Goal: Check status: Check status

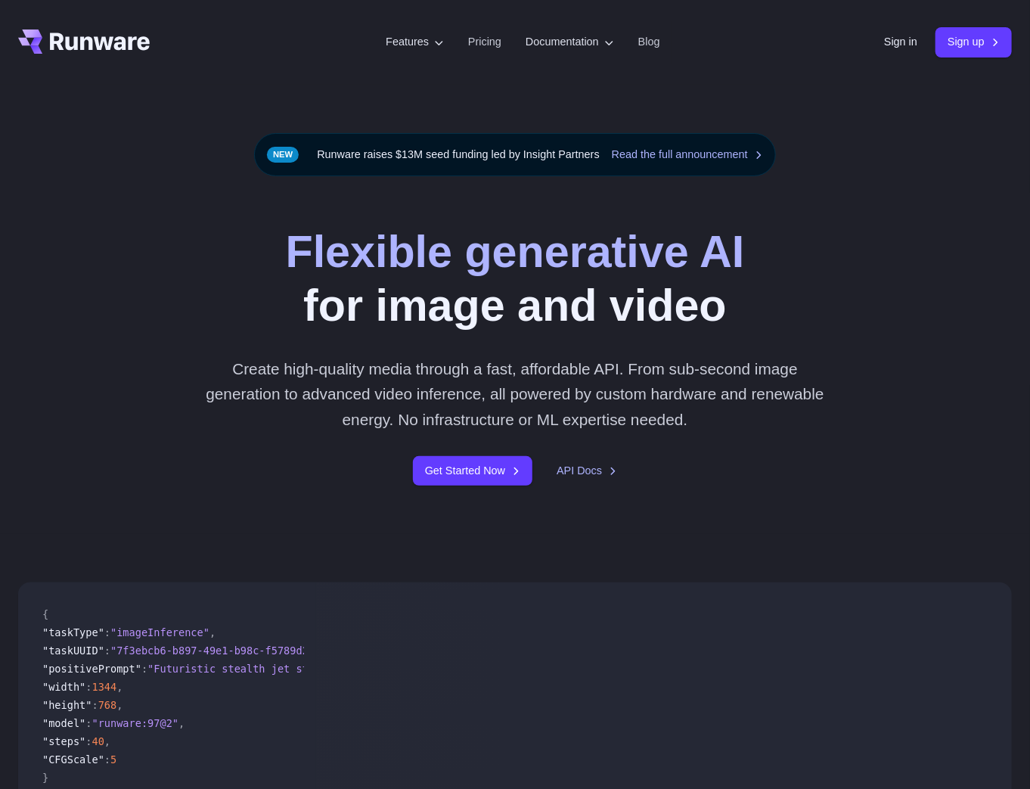
click at [901, 28] on div "Sign in Sign up" at bounding box center [948, 42] width 128 height 30
click at [892, 40] on link "Sign in" at bounding box center [900, 41] width 33 height 17
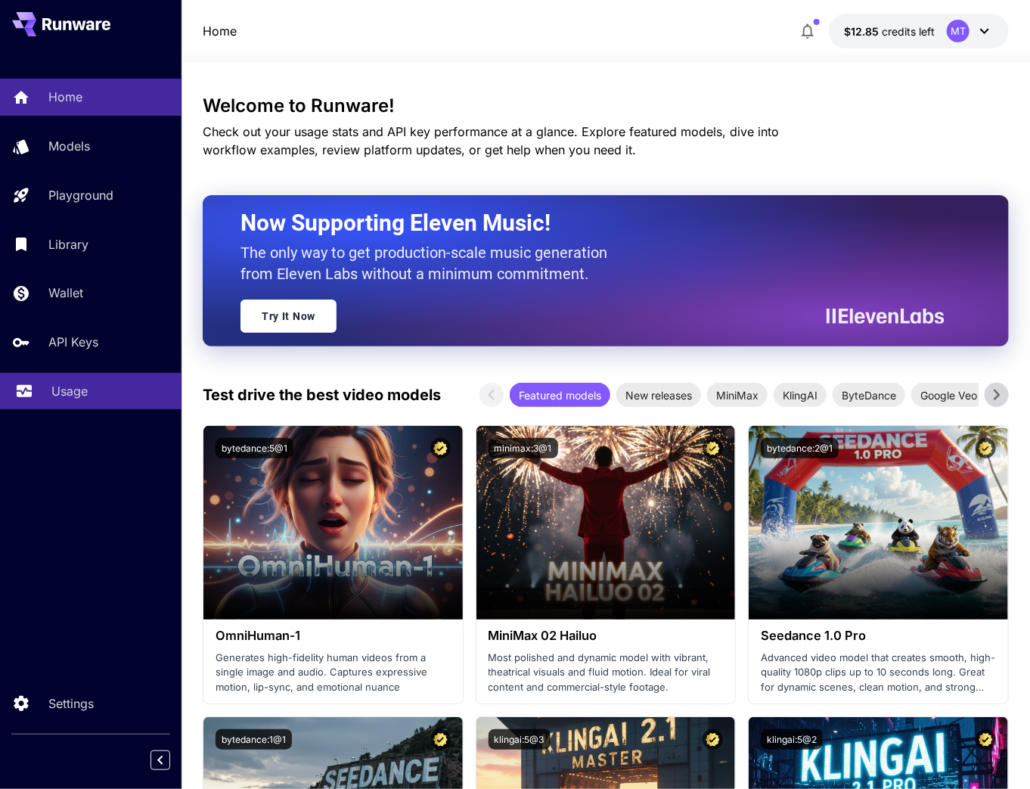
click at [83, 405] on link "Usage" at bounding box center [91, 391] width 182 height 37
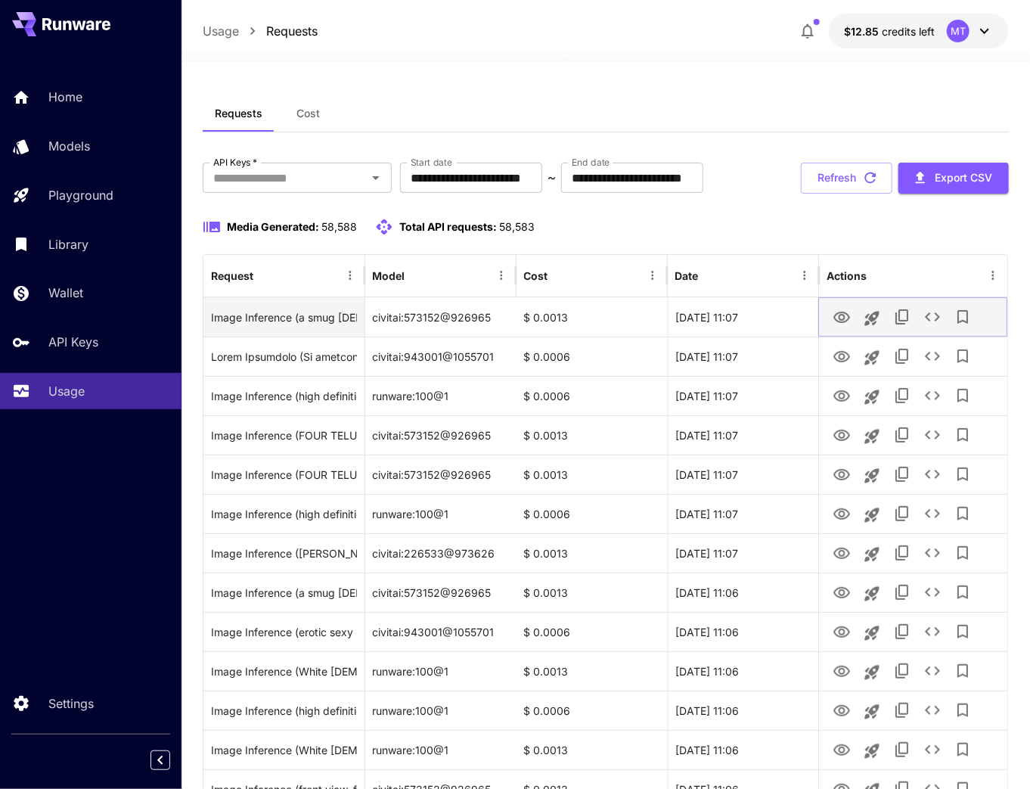
click at [844, 318] on icon "View" at bounding box center [842, 317] width 17 height 11
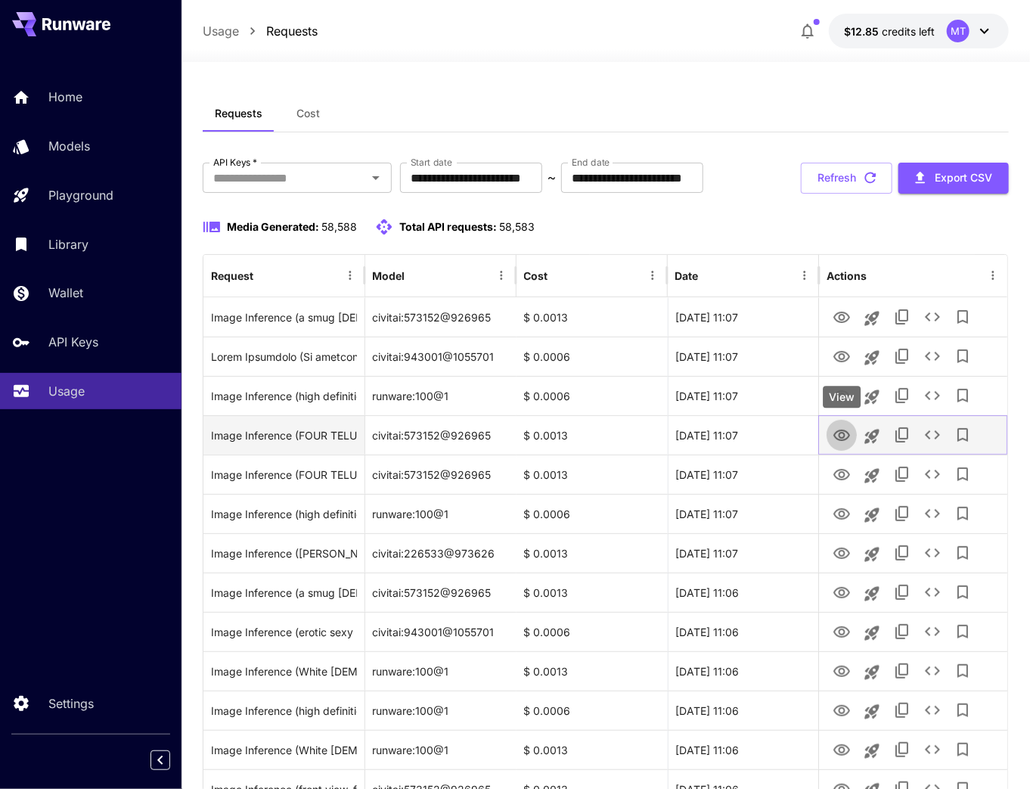
click at [843, 436] on icon "View" at bounding box center [842, 435] width 17 height 11
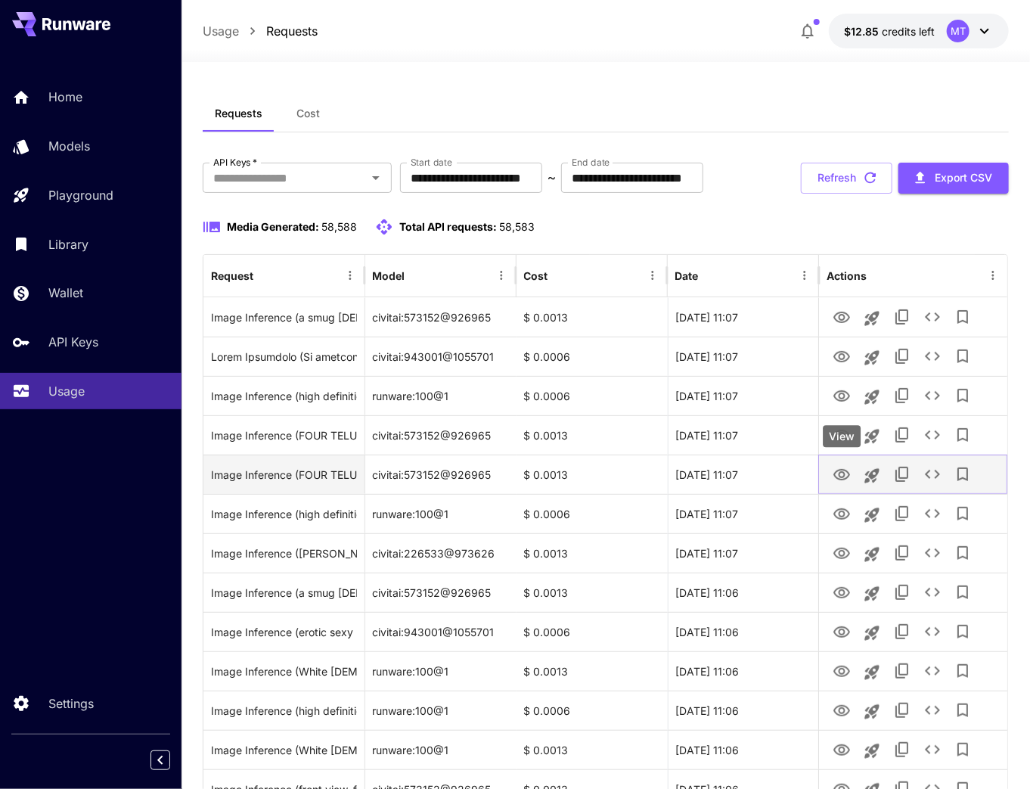
click at [845, 474] on icon "View" at bounding box center [842, 474] width 17 height 11
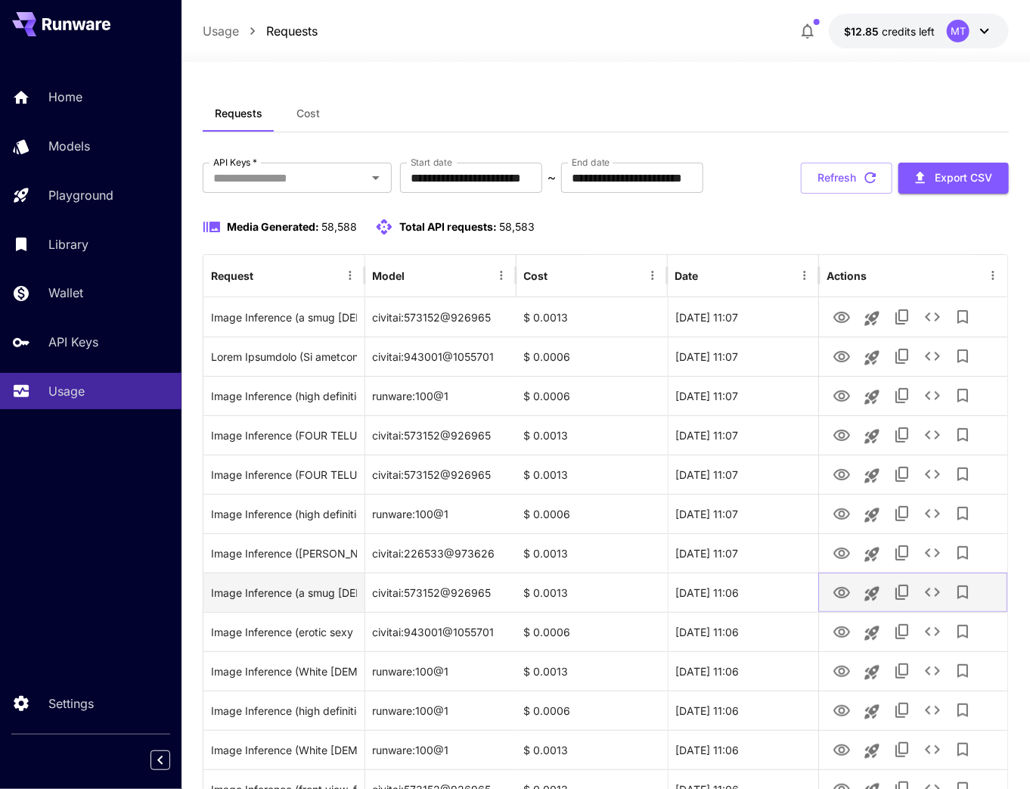
click at [837, 595] on icon "View" at bounding box center [842, 592] width 17 height 11
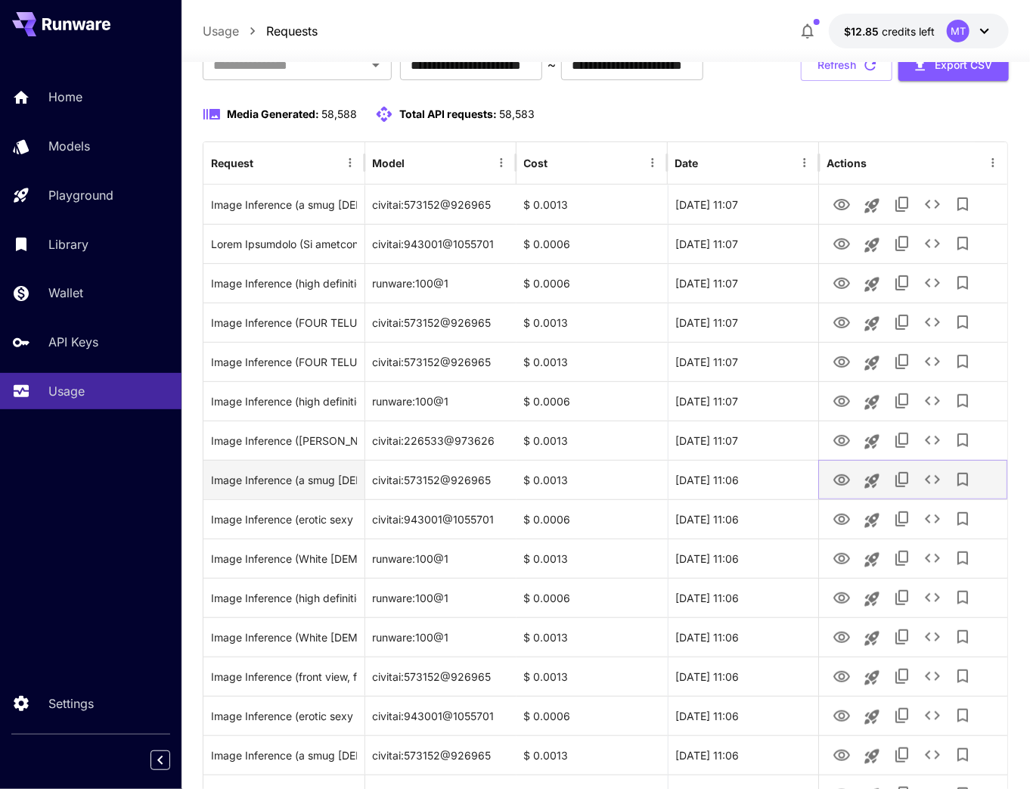
scroll to position [121, 0]
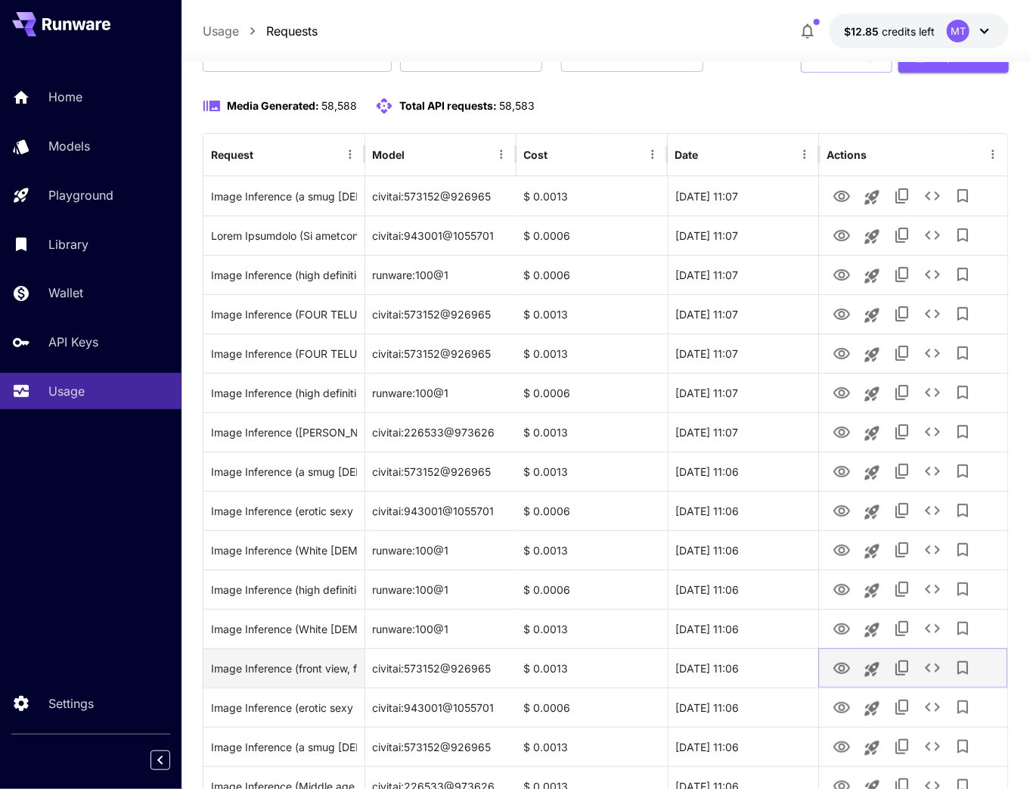
click at [837, 671] on icon "View" at bounding box center [842, 668] width 17 height 11
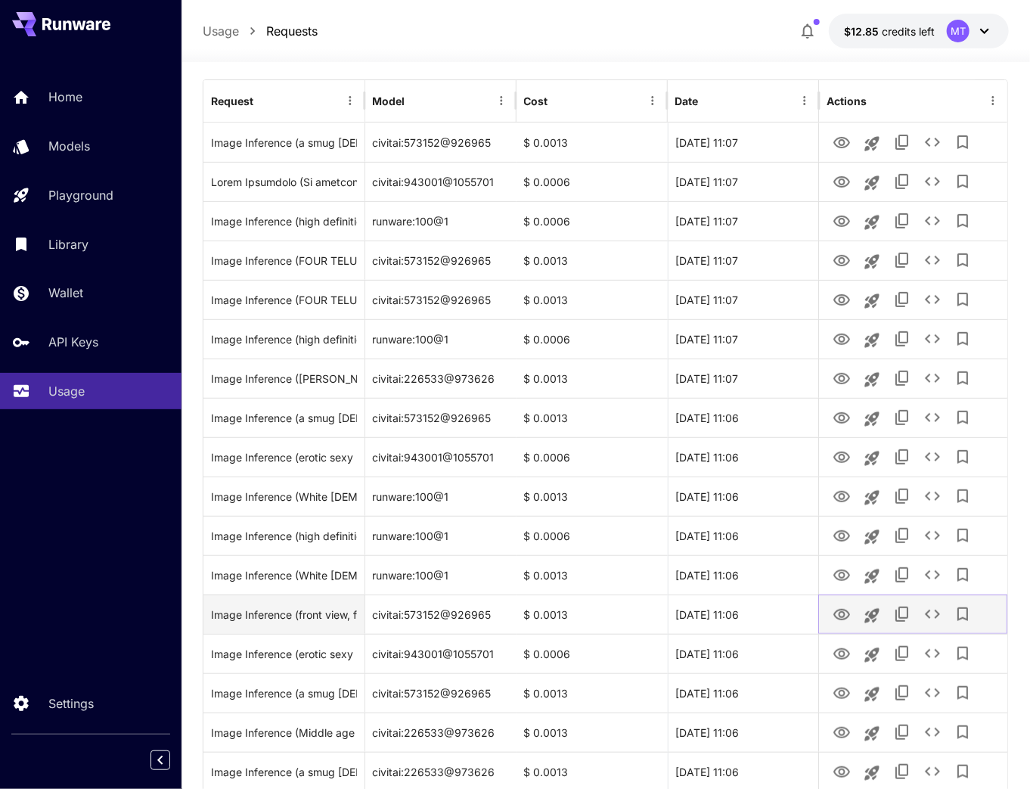
scroll to position [182, 0]
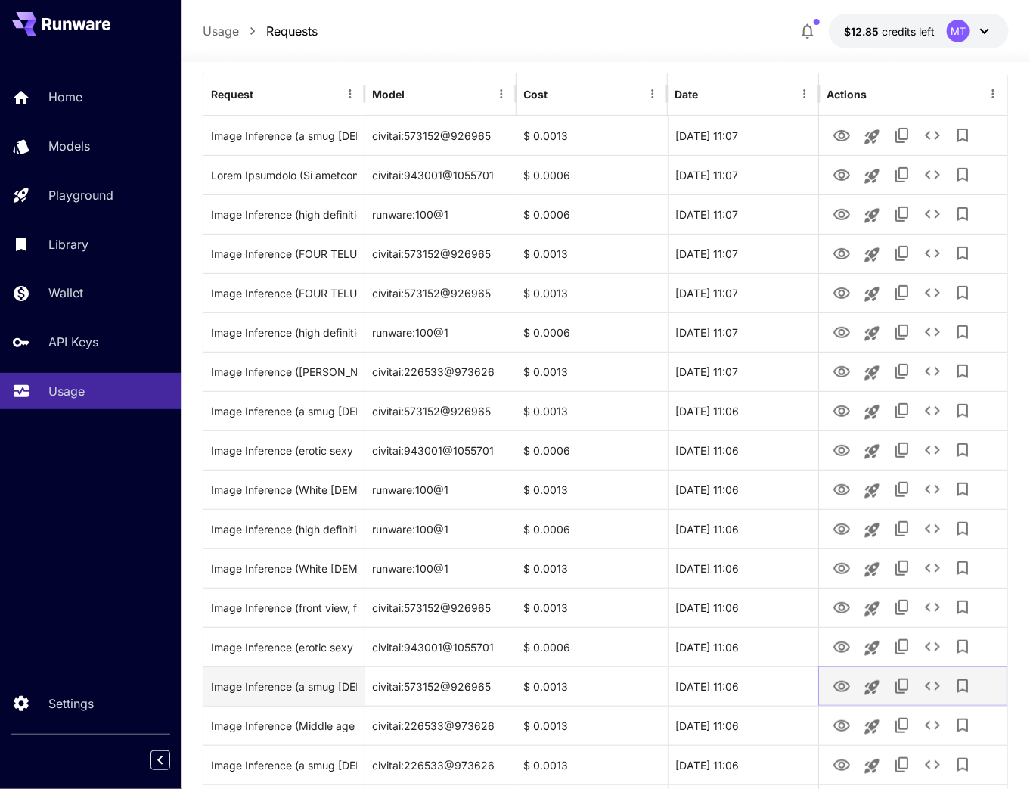
click at [838, 692] on icon "View" at bounding box center [842, 687] width 18 height 18
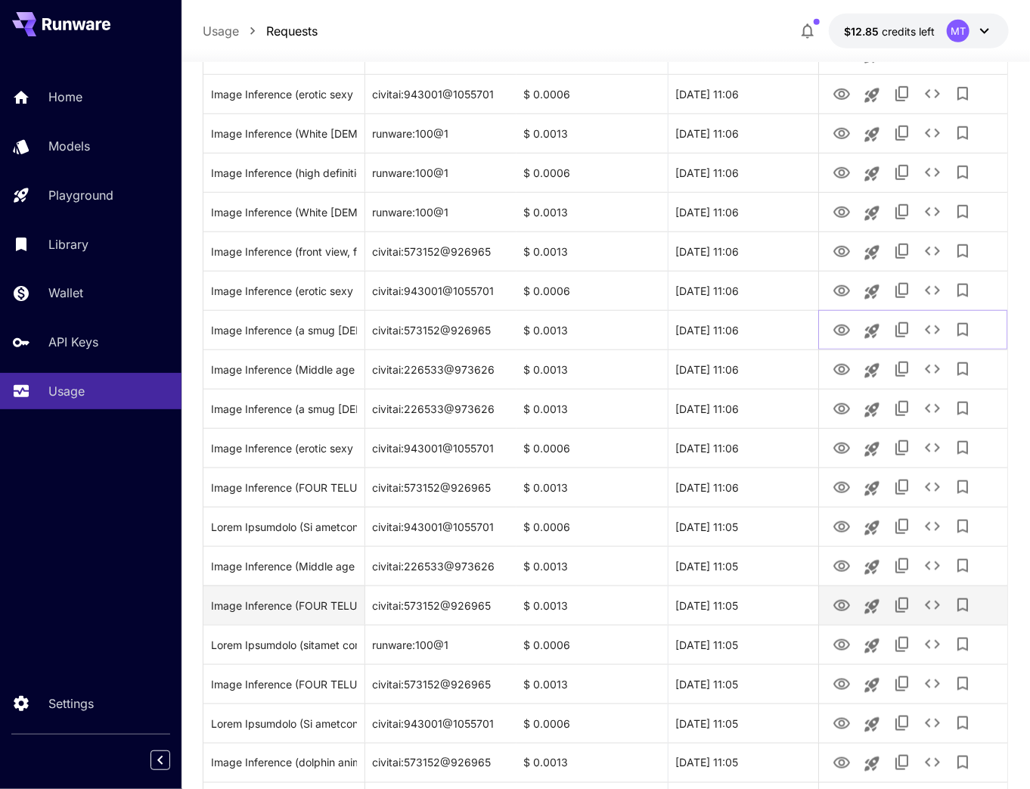
scroll to position [545, 0]
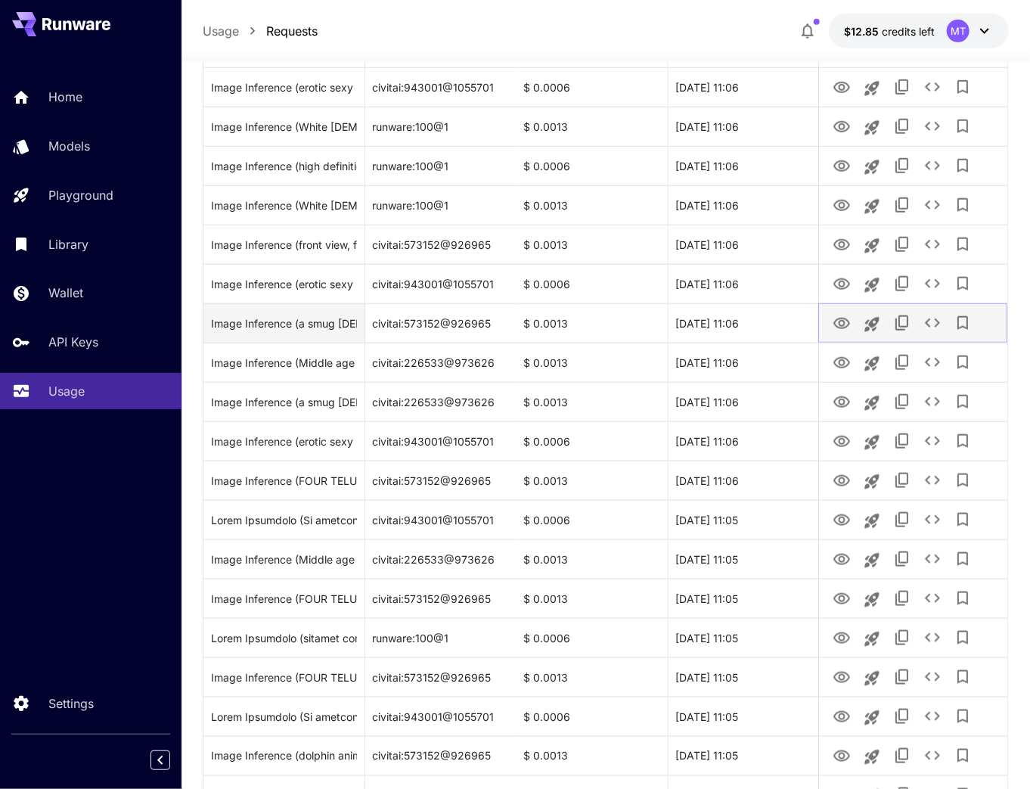
click at [836, 321] on icon "View" at bounding box center [842, 324] width 18 height 18
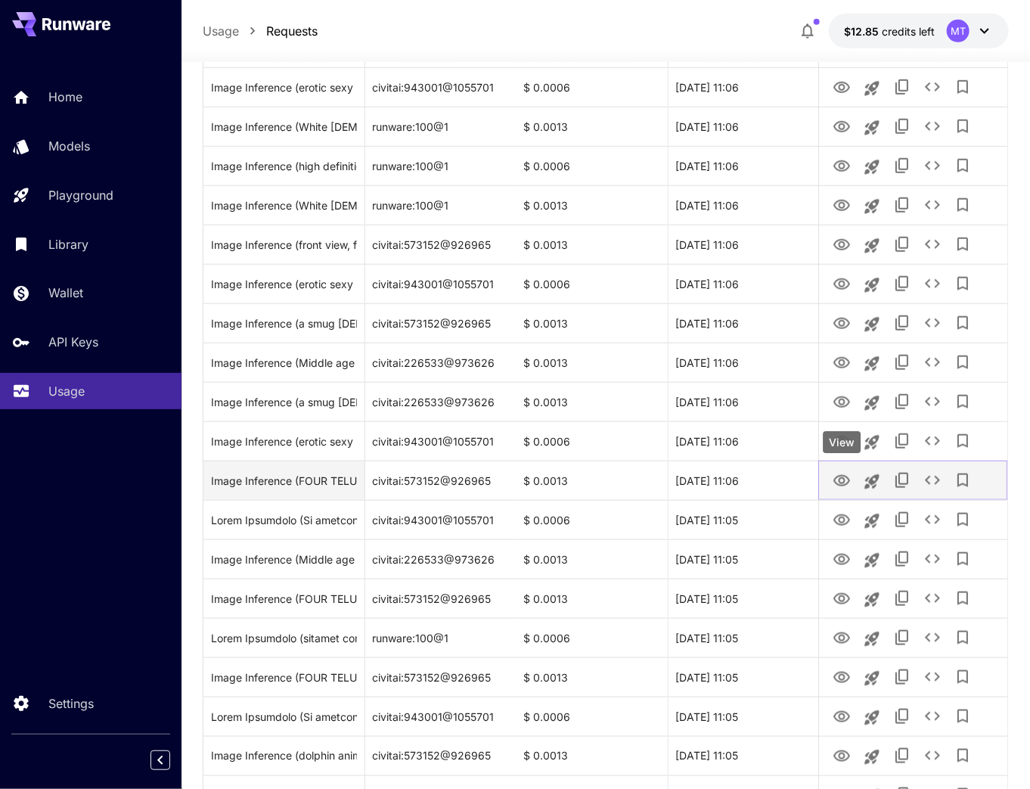
click at [844, 484] on icon "View" at bounding box center [842, 480] width 17 height 11
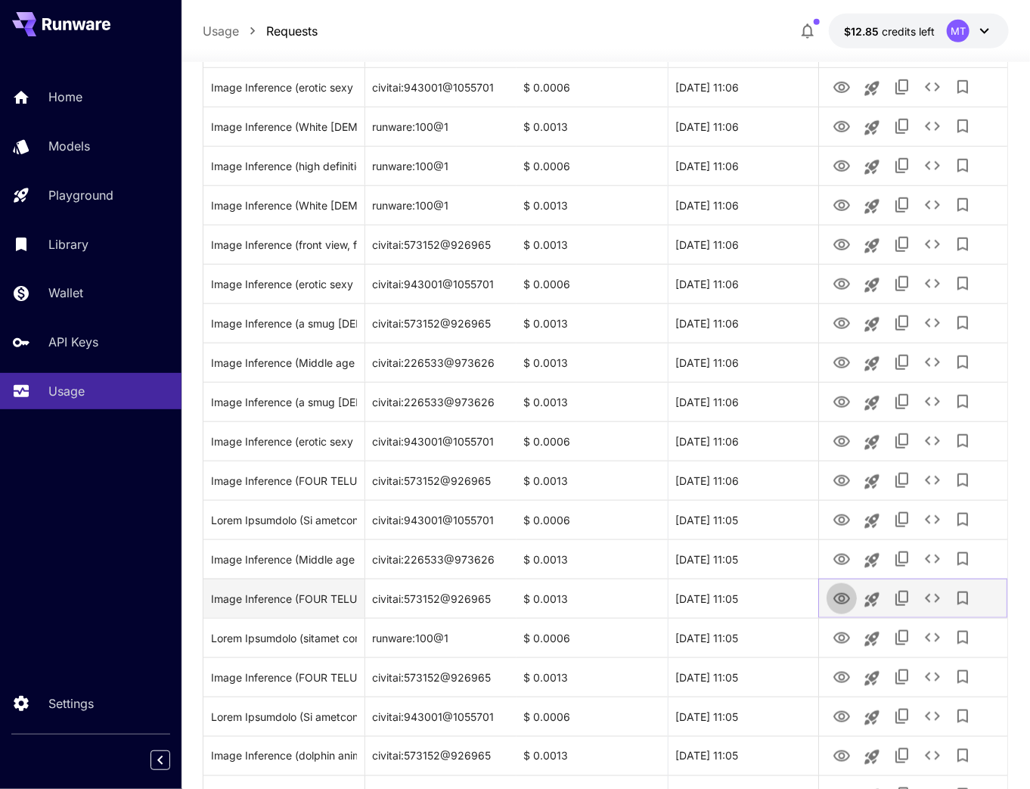
click at [837, 593] on icon "View" at bounding box center [842, 599] width 18 height 18
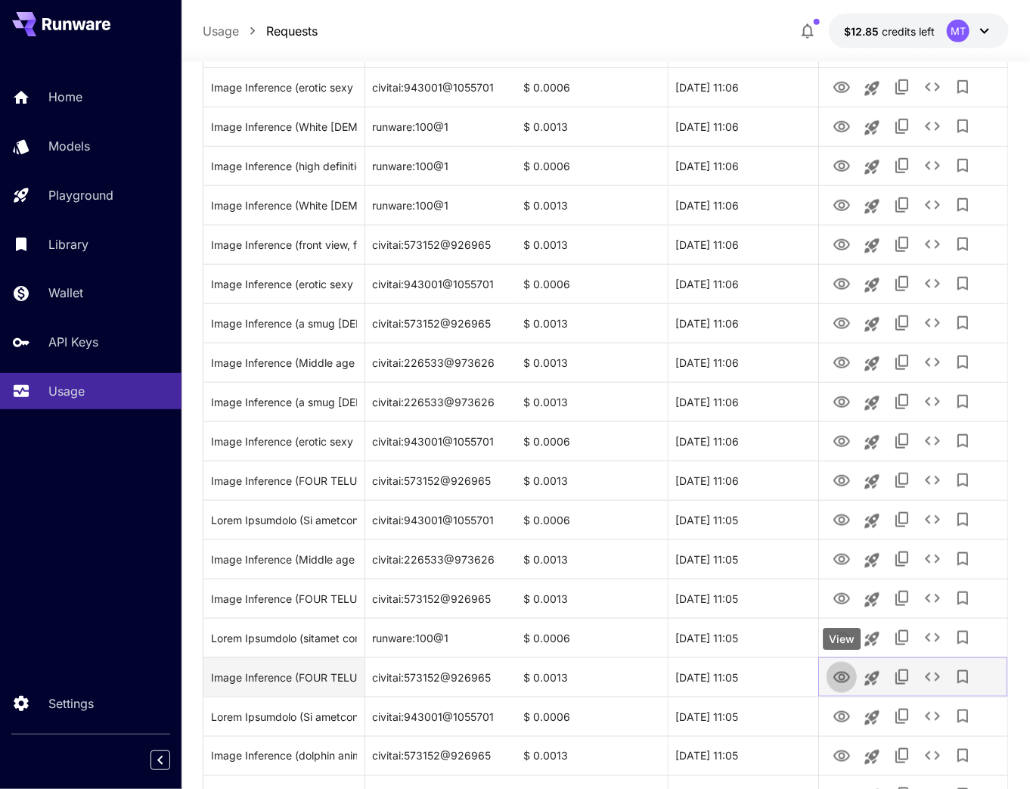
click at [845, 675] on icon "View" at bounding box center [842, 678] width 18 height 18
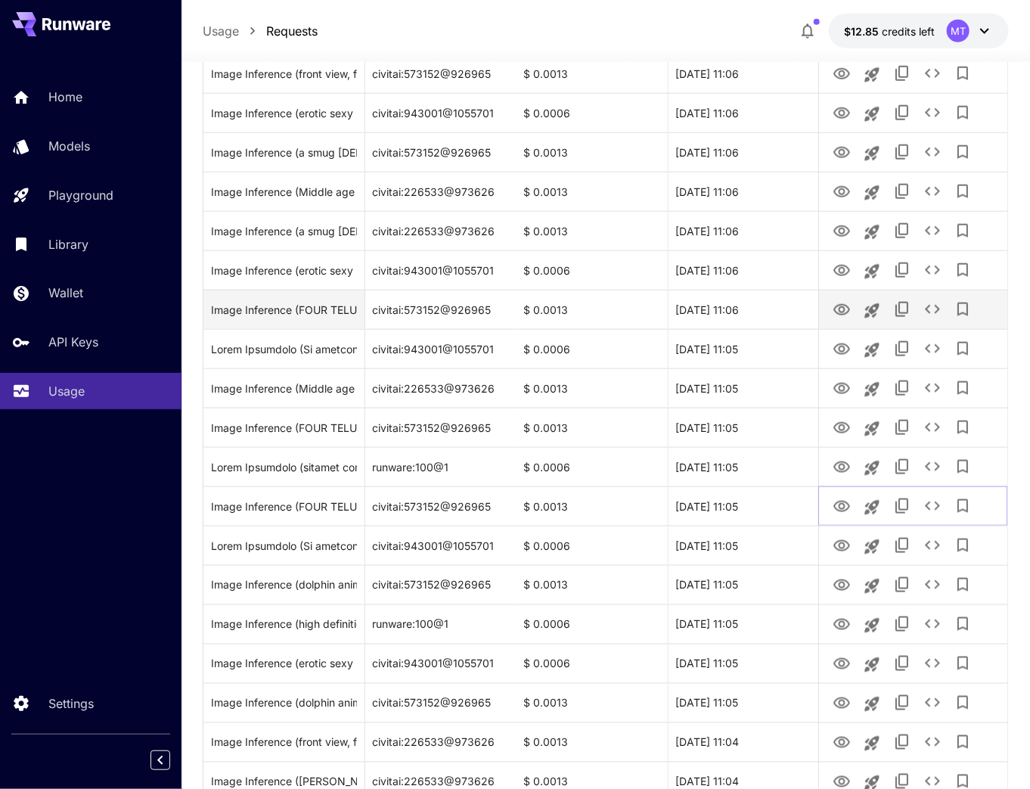
scroll to position [726, 0]
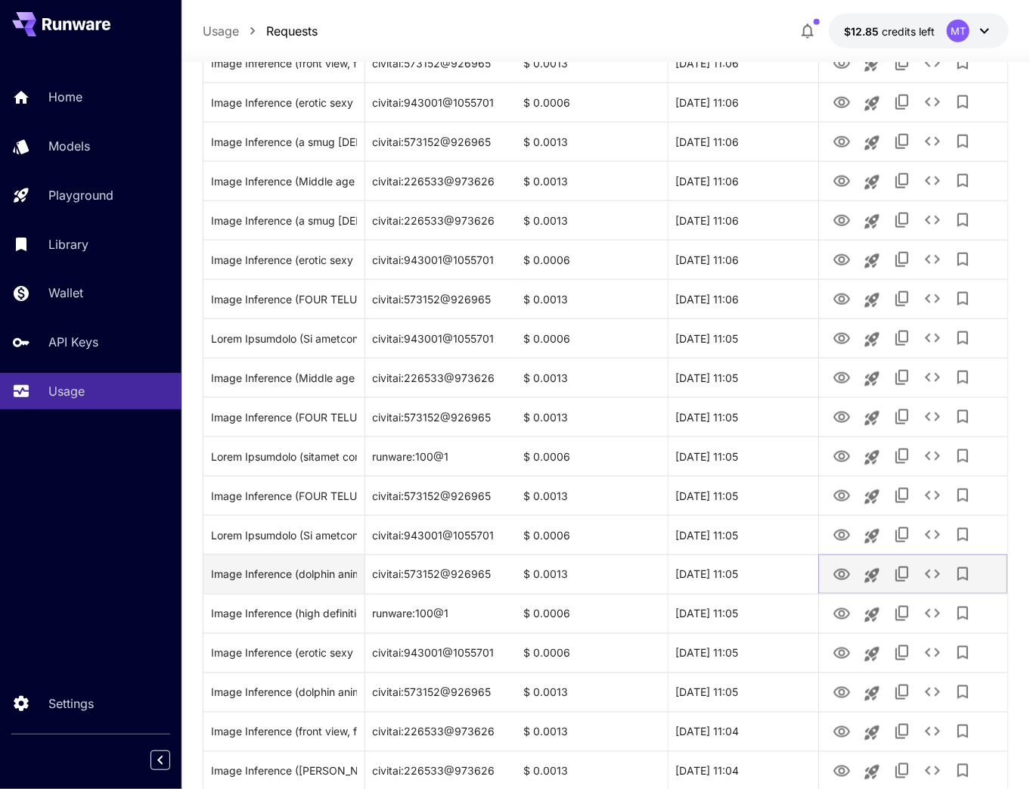
click at [836, 574] on icon "View" at bounding box center [842, 575] width 18 height 18
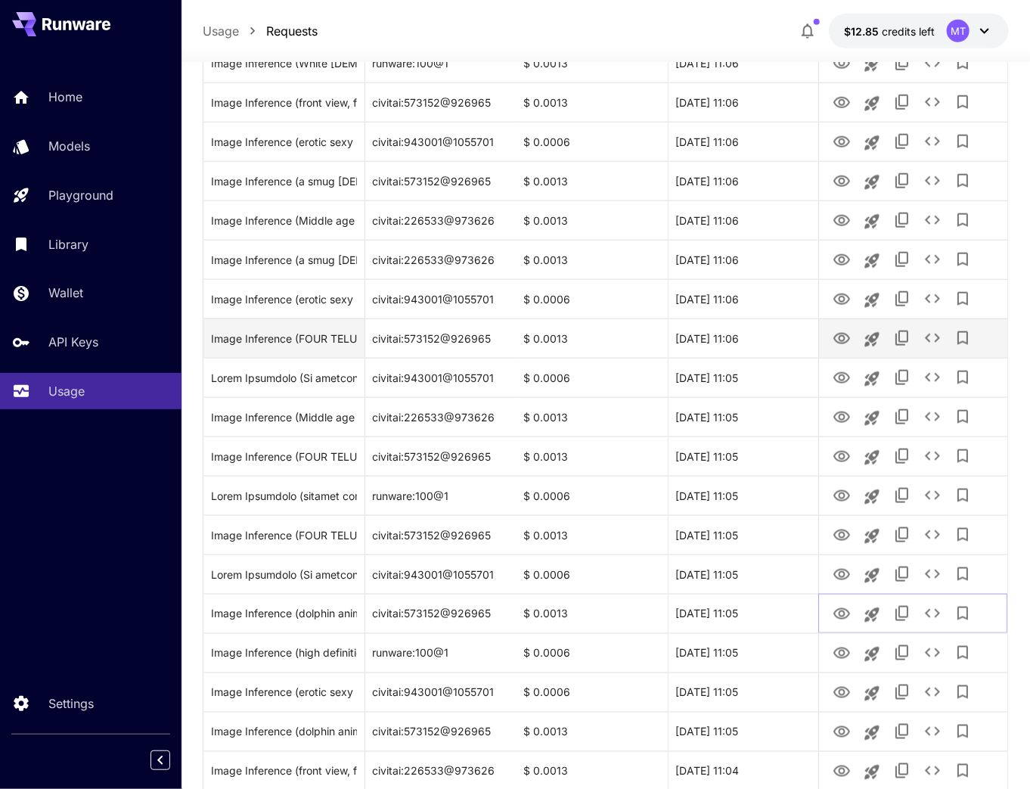
scroll to position [666, 0]
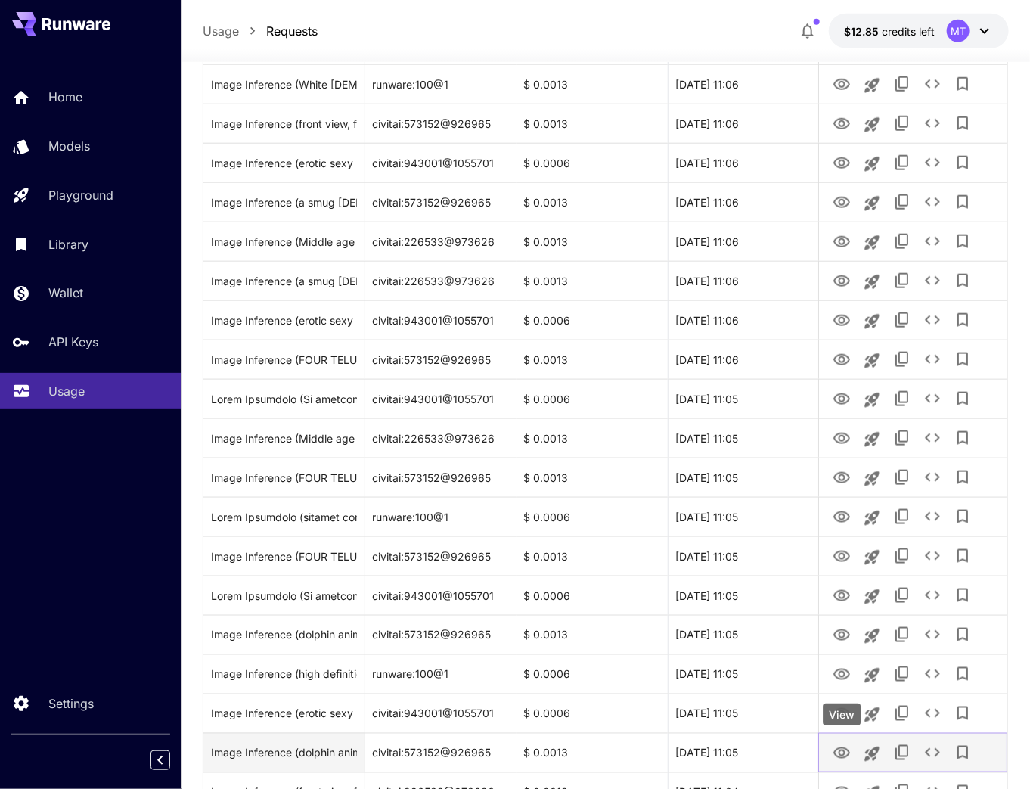
click at [845, 749] on icon "View" at bounding box center [842, 752] width 17 height 11
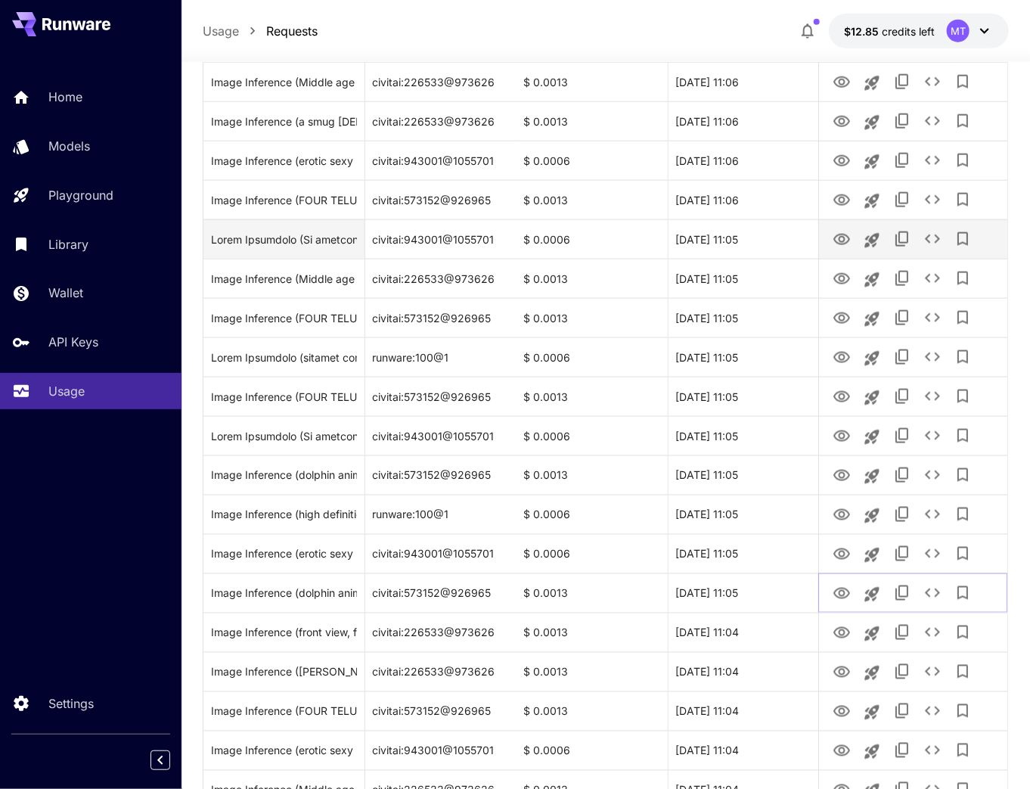
scroll to position [847, 0]
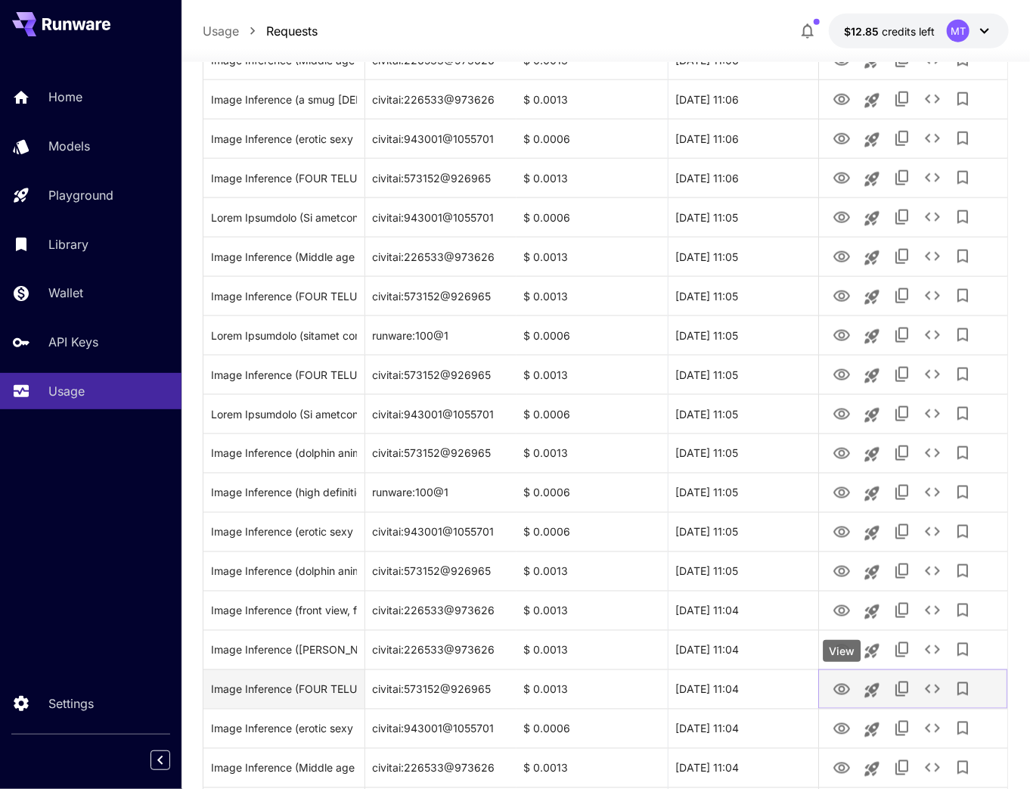
click at [841, 687] on icon "View" at bounding box center [842, 689] width 17 height 11
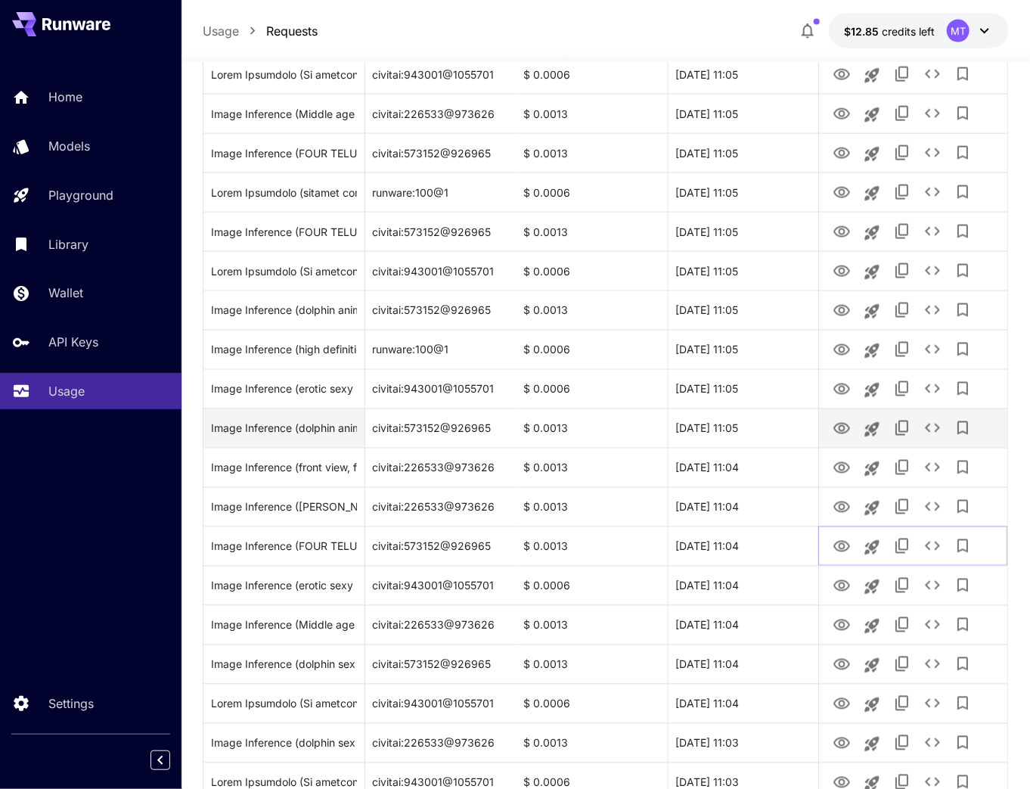
scroll to position [1029, 0]
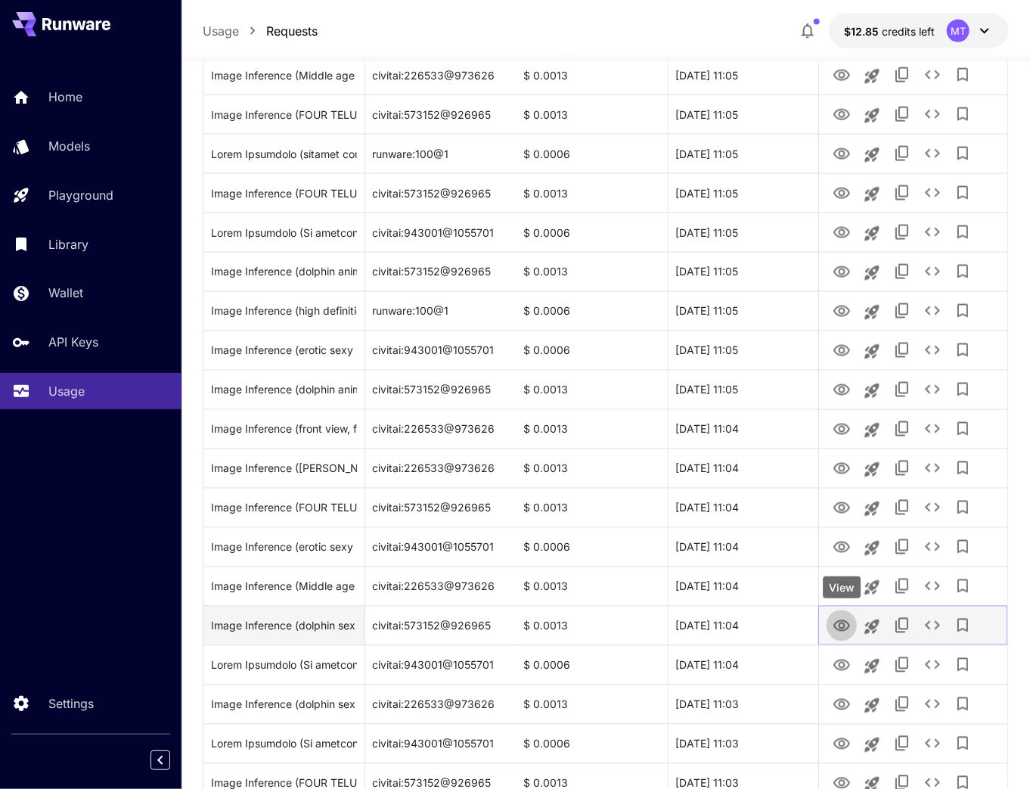
click at [838, 623] on icon "View" at bounding box center [842, 626] width 18 height 18
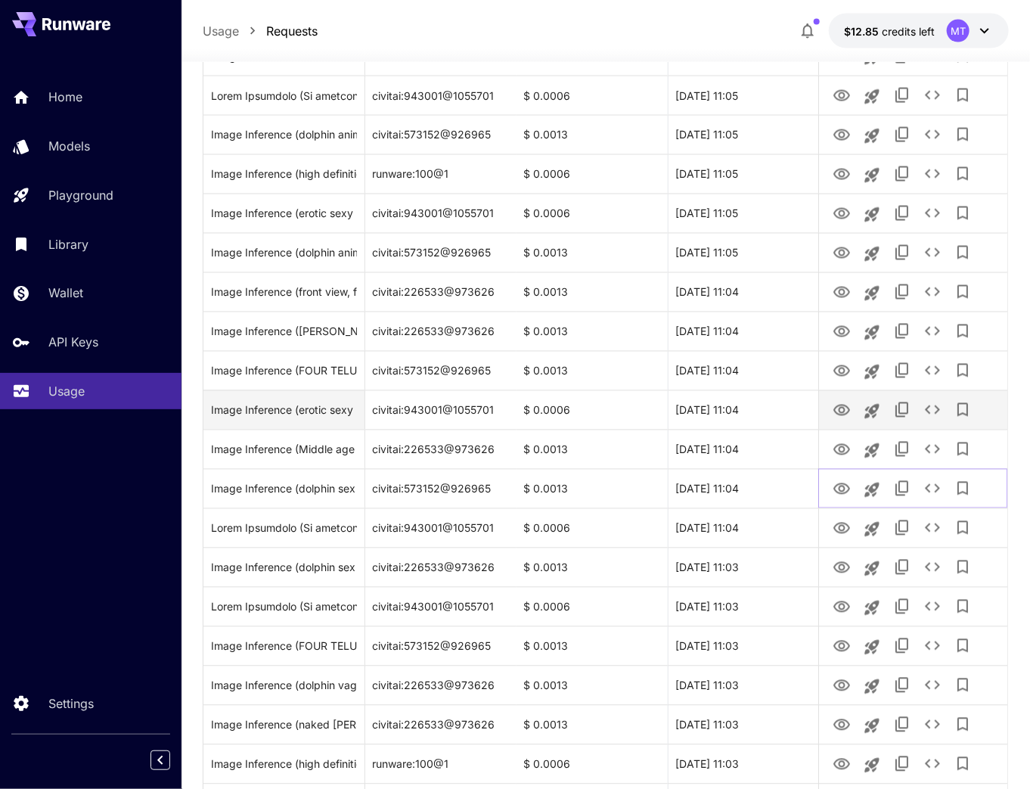
scroll to position [1210, 0]
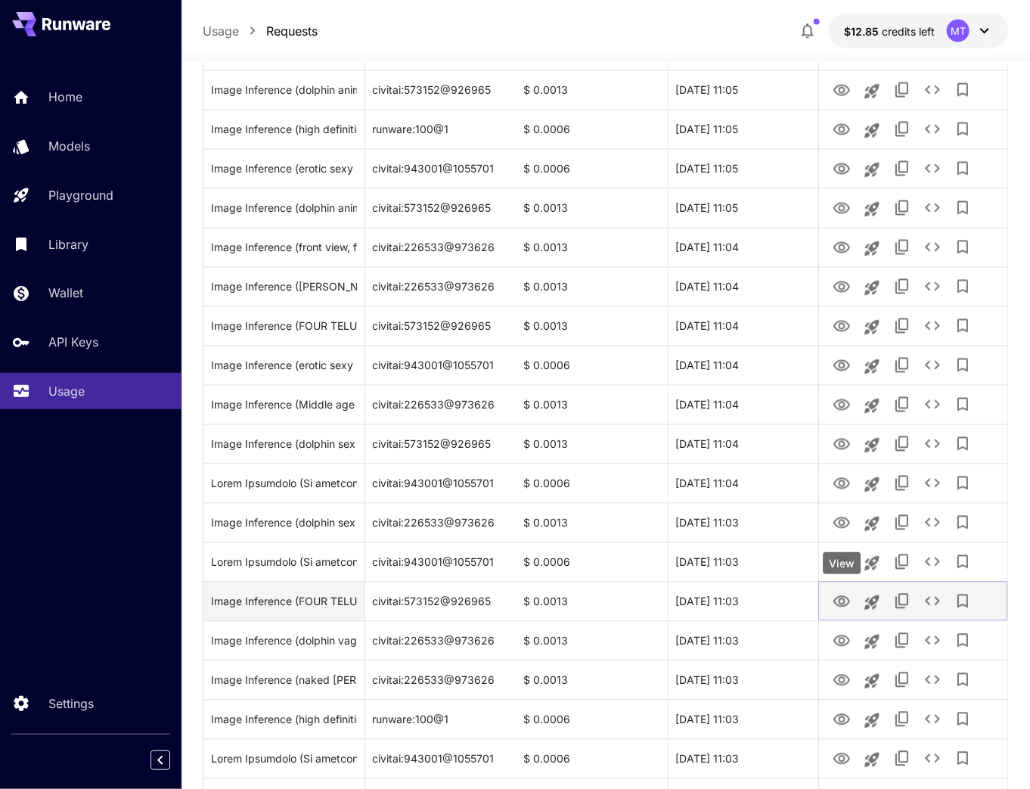
click at [841, 600] on icon "View" at bounding box center [842, 602] width 18 height 18
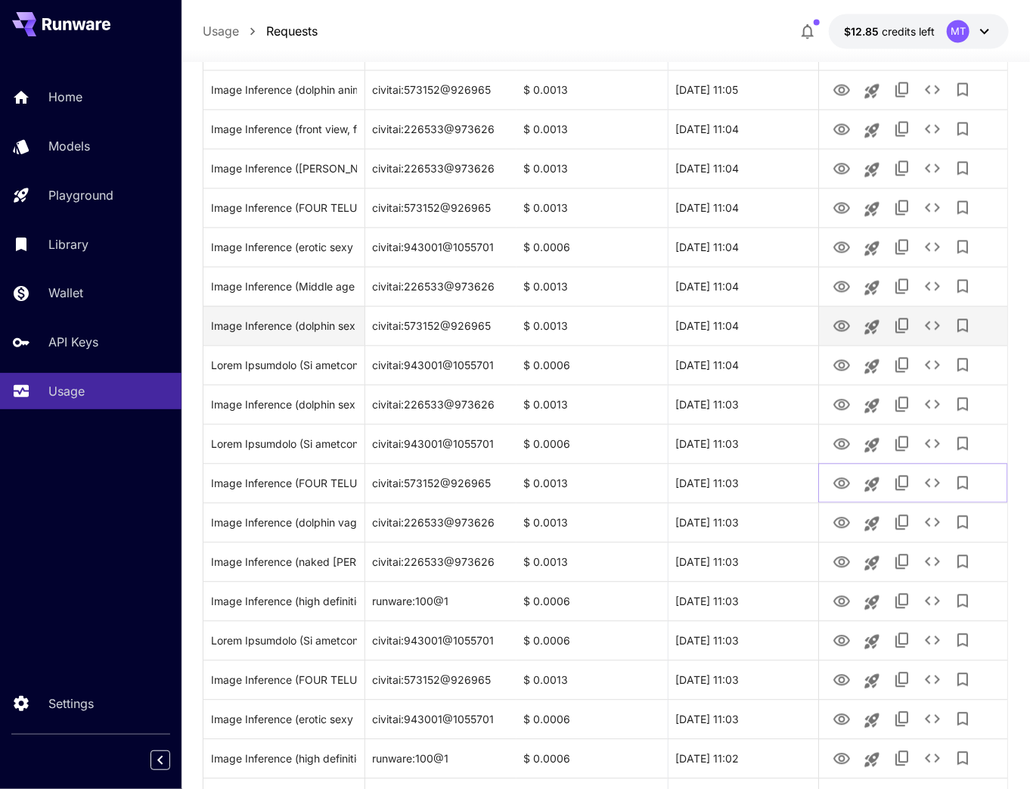
scroll to position [1331, 0]
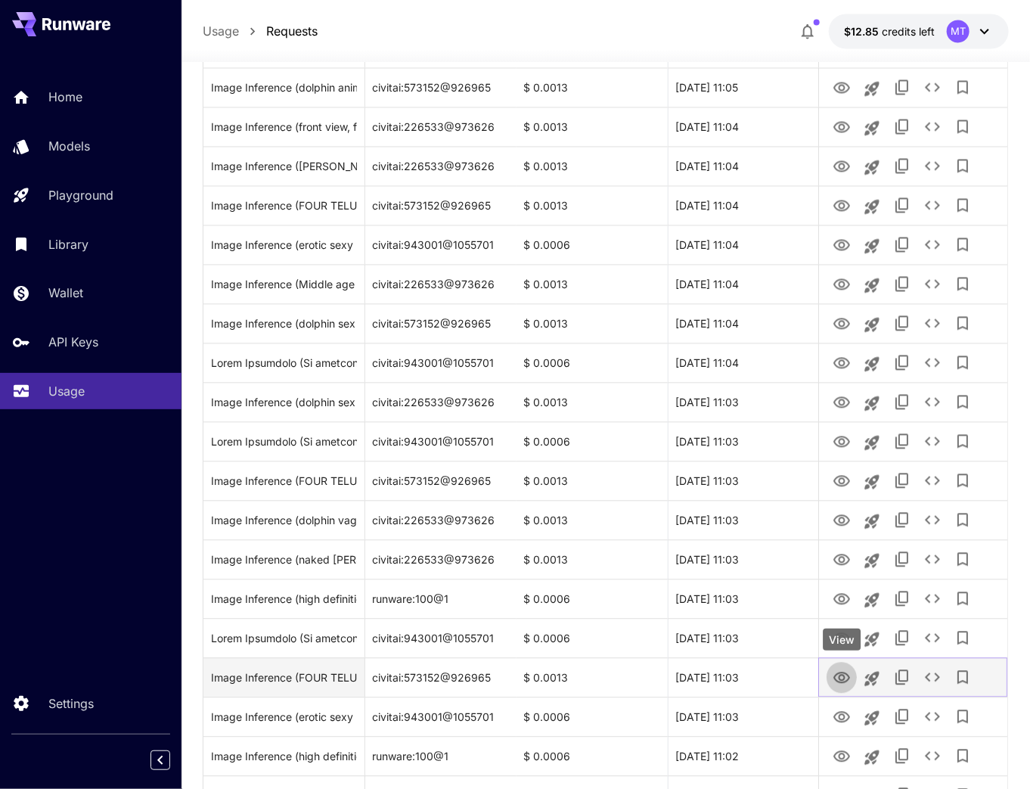
click at [838, 676] on icon "View" at bounding box center [842, 678] width 18 height 18
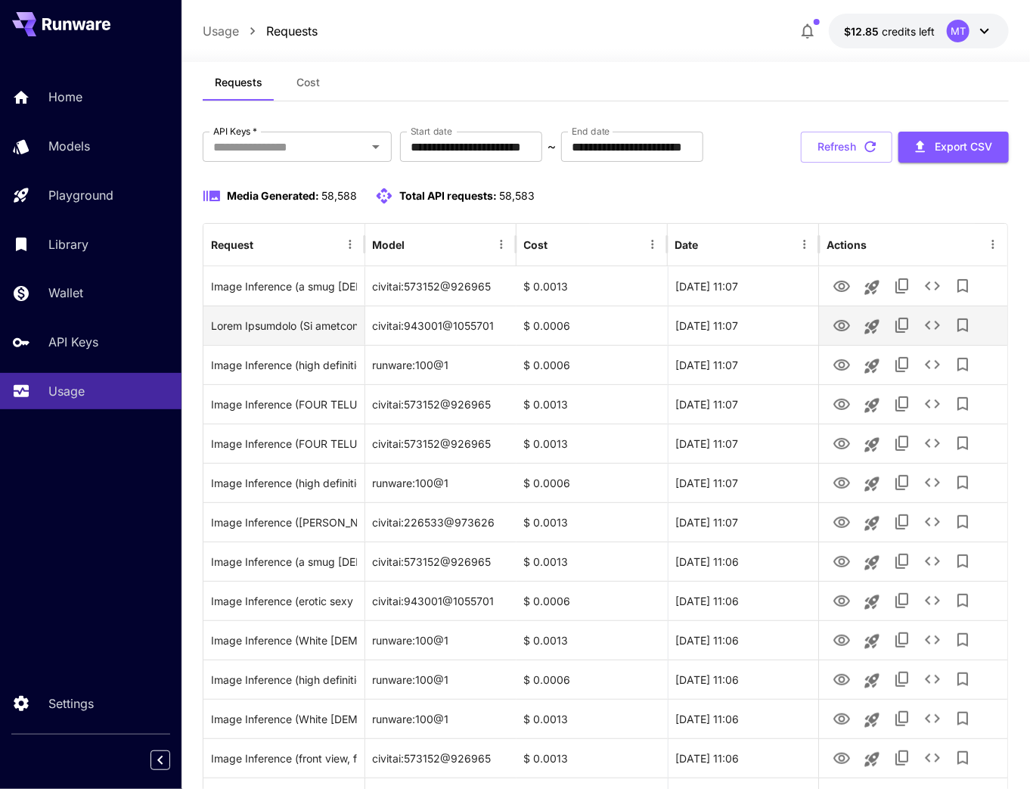
scroll to position [0, 0]
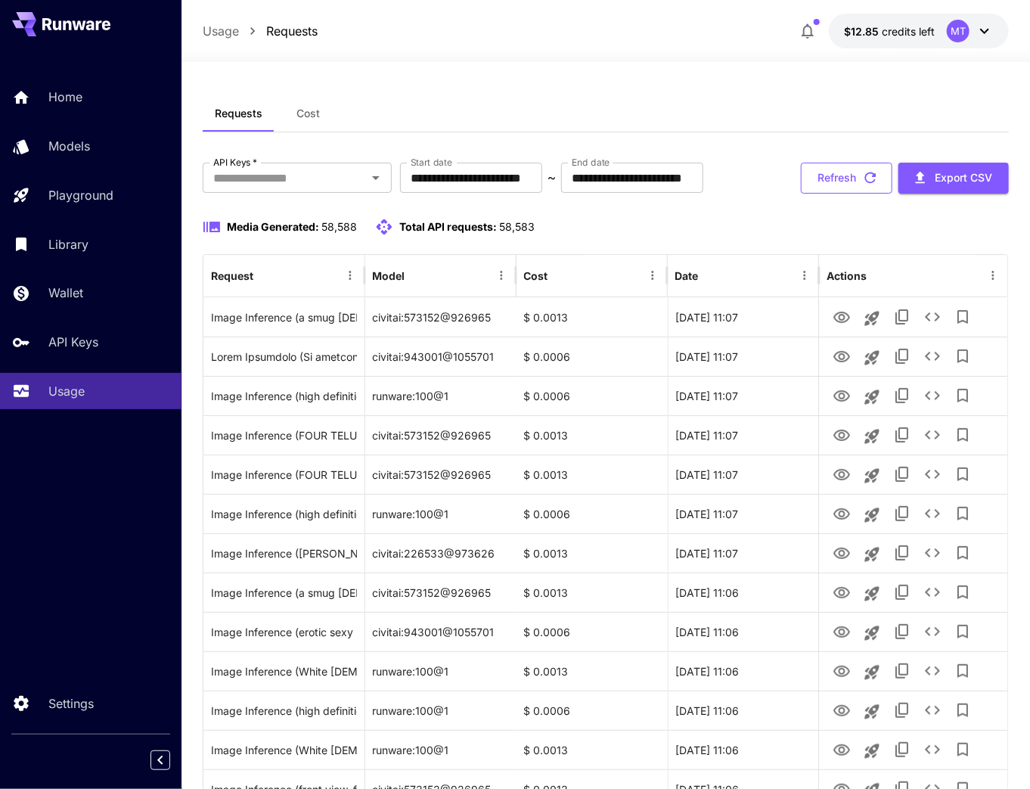
click at [852, 179] on button "Refresh" at bounding box center [847, 178] width 92 height 31
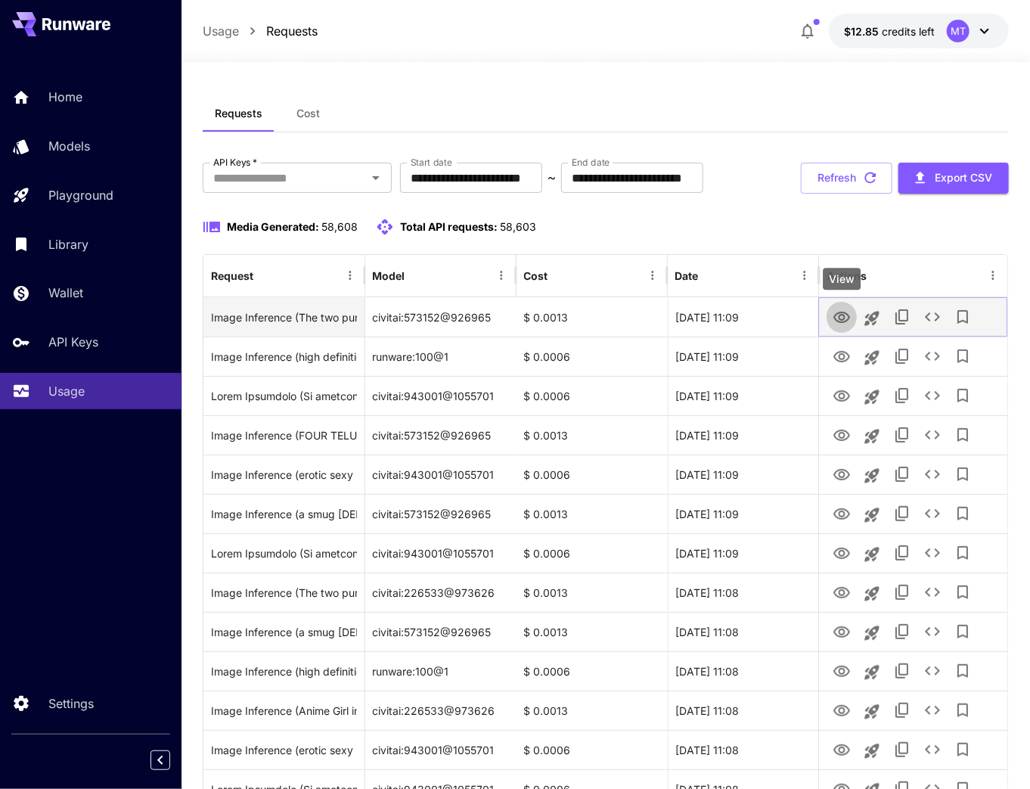
click at [846, 321] on icon "View" at bounding box center [842, 317] width 17 height 11
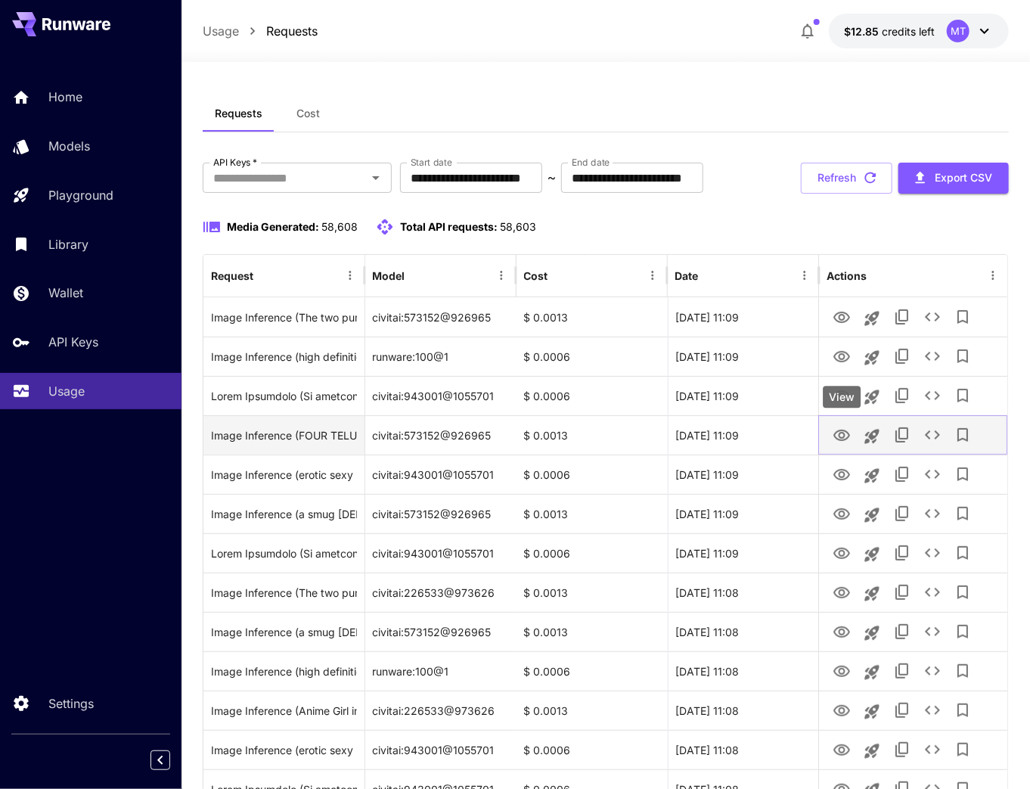
click at [844, 436] on icon "View" at bounding box center [842, 435] width 17 height 11
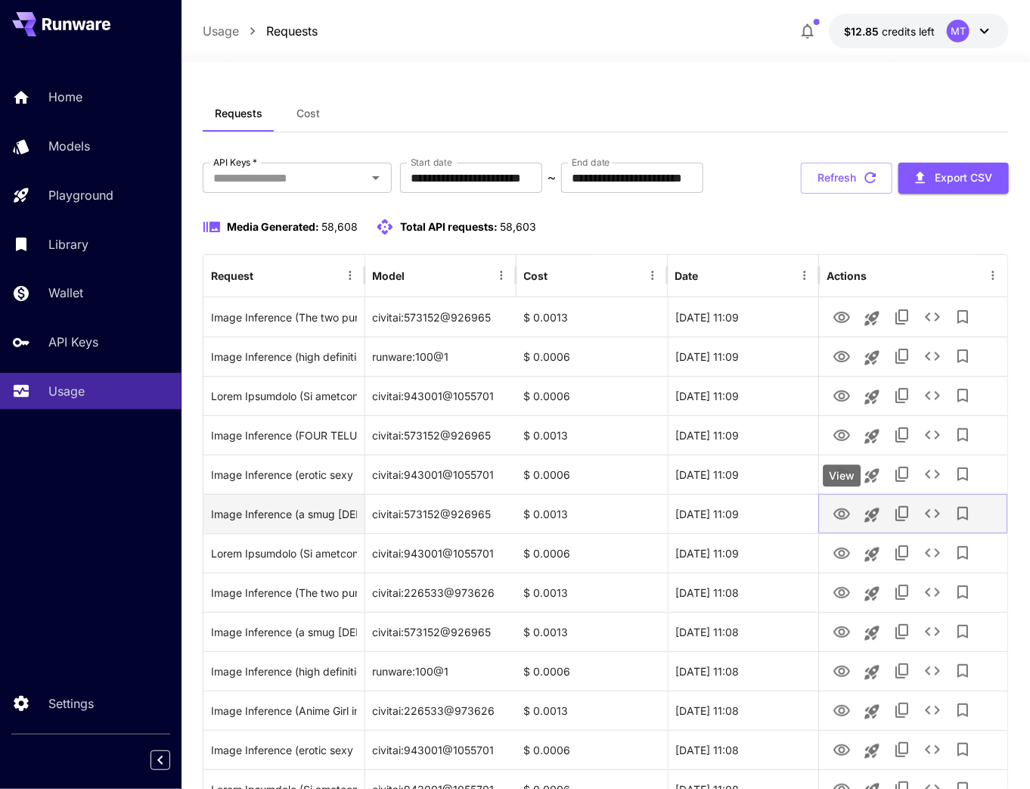
click at [844, 512] on icon "View" at bounding box center [842, 513] width 17 height 11
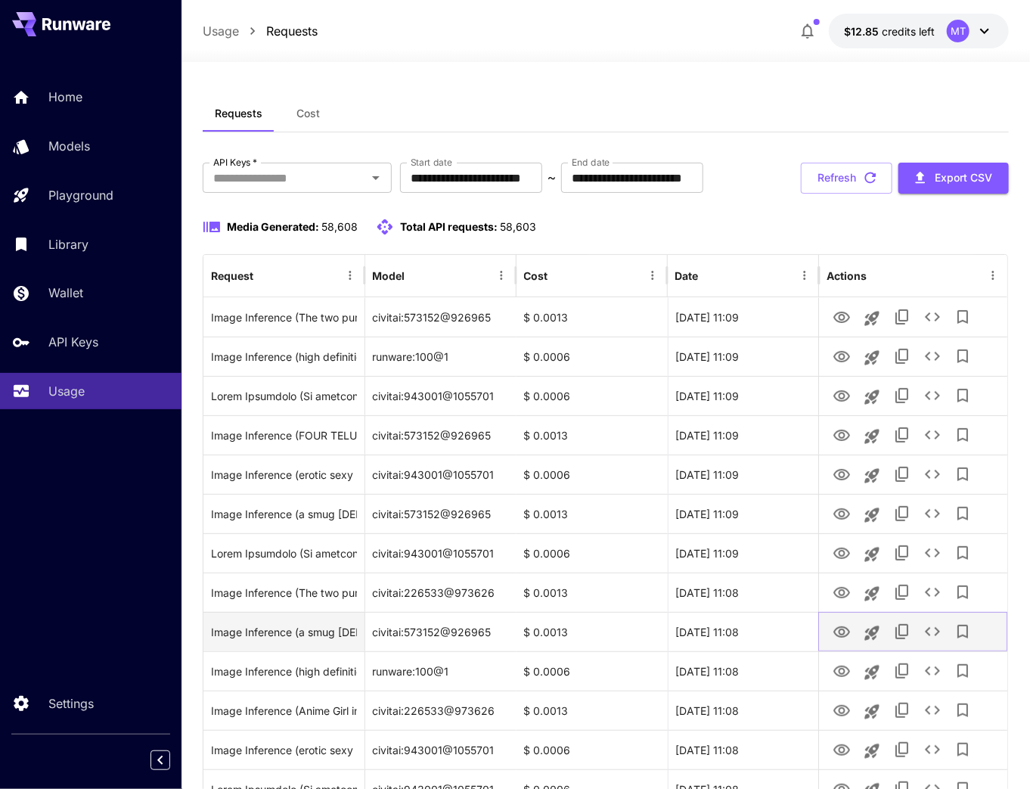
click at [845, 632] on icon "View" at bounding box center [842, 631] width 17 height 11
click at [837, 632] on icon "View" at bounding box center [842, 632] width 18 height 18
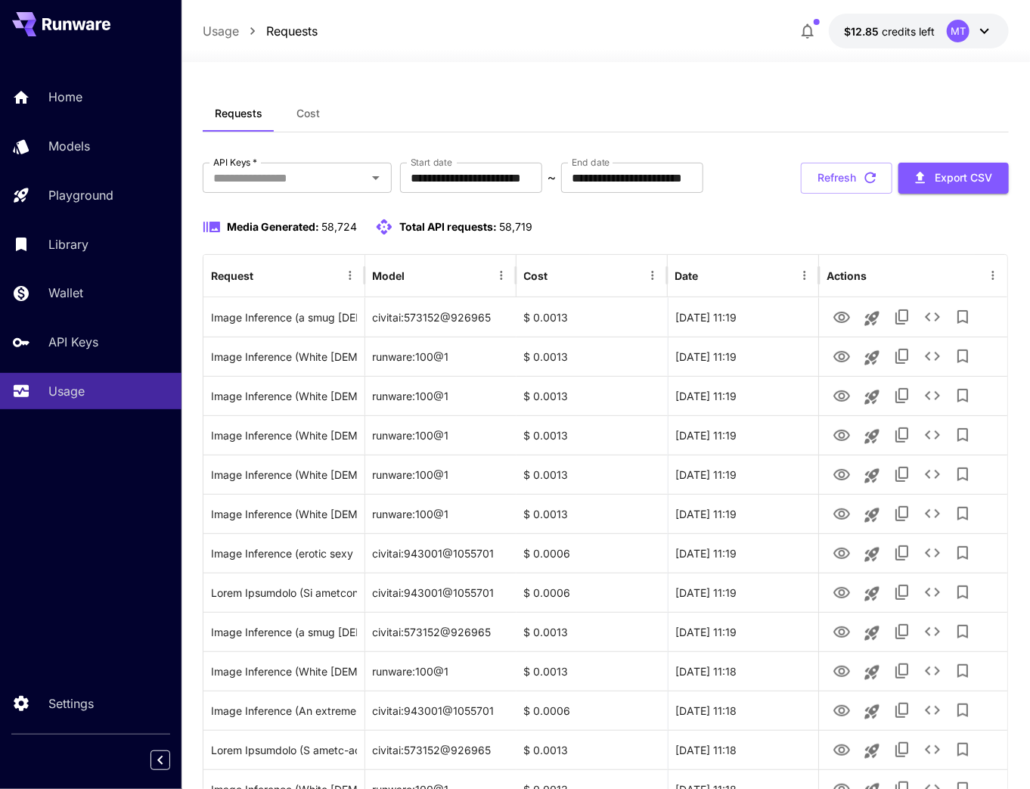
click at [820, 167] on button "Refresh" at bounding box center [847, 178] width 92 height 31
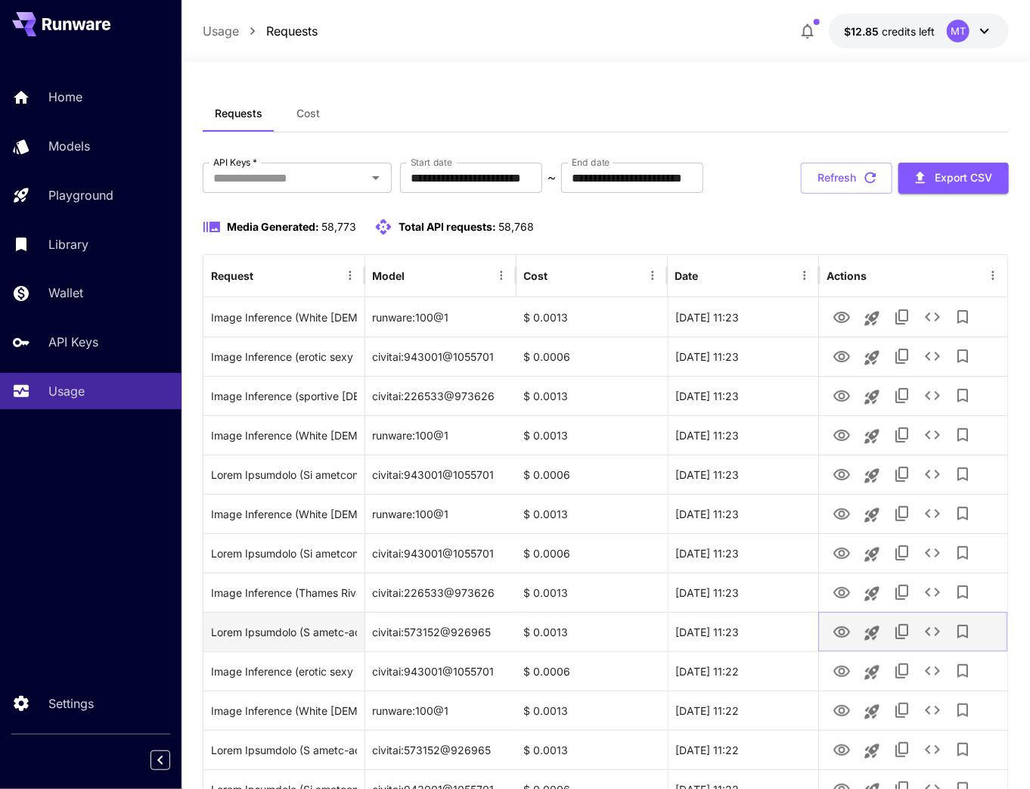
click at [836, 629] on icon "View" at bounding box center [842, 631] width 17 height 11
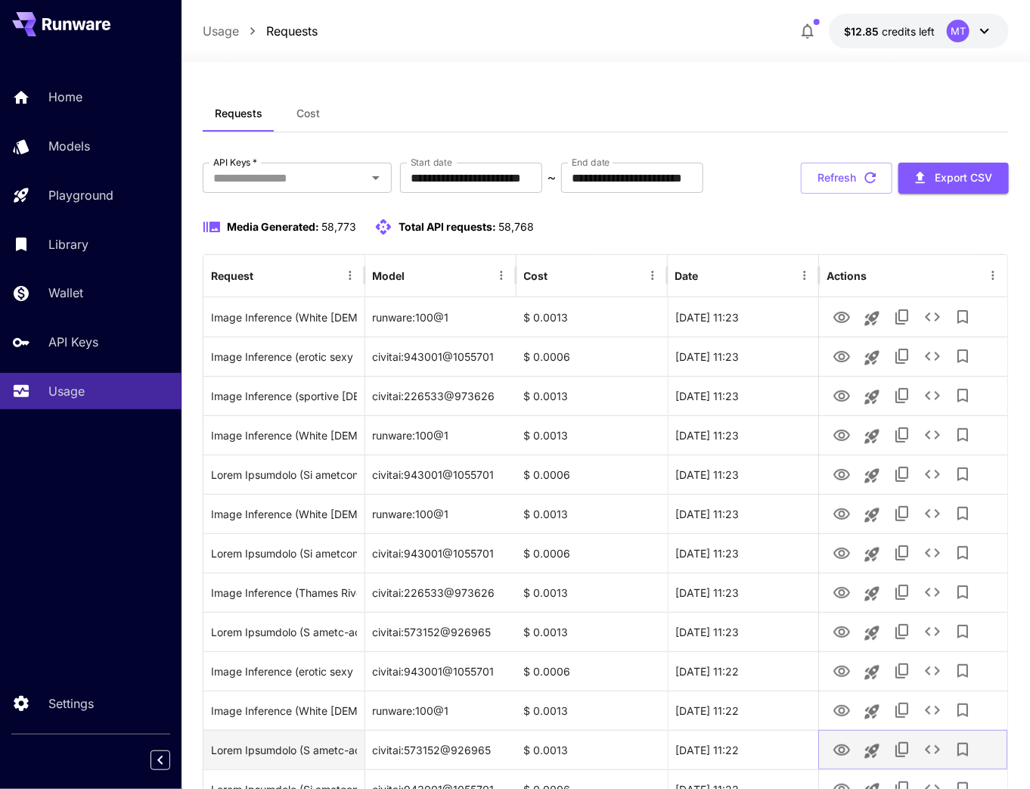
click at [844, 754] on icon "View" at bounding box center [842, 749] width 17 height 11
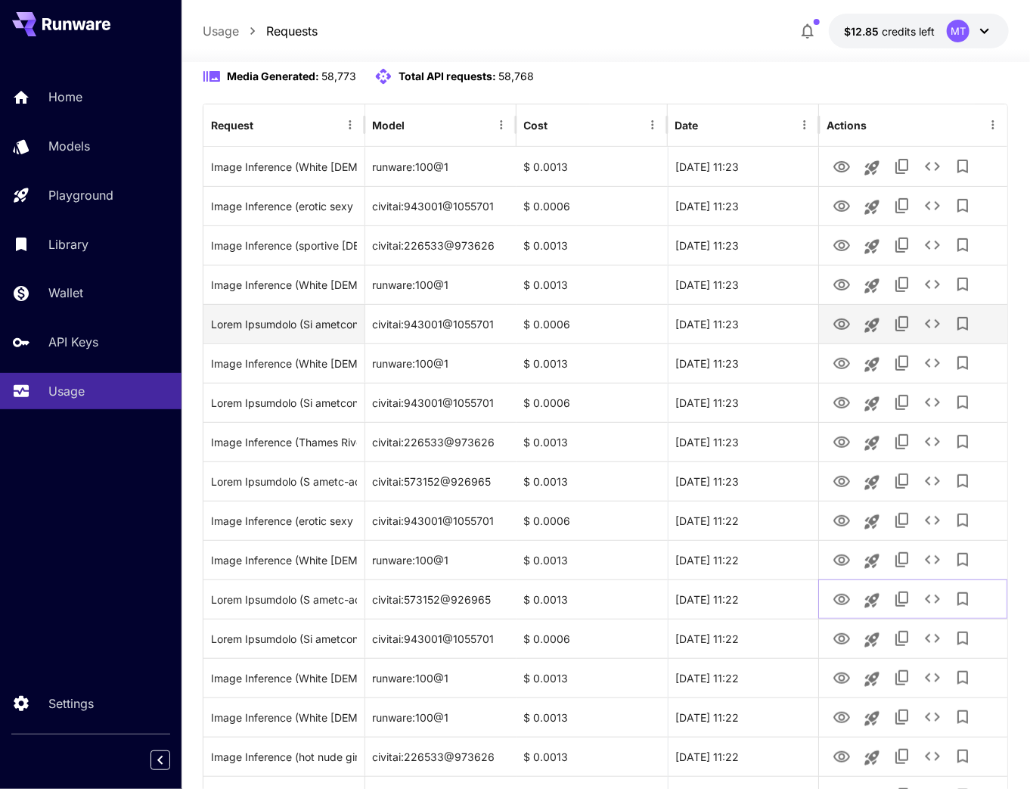
scroll to position [182, 0]
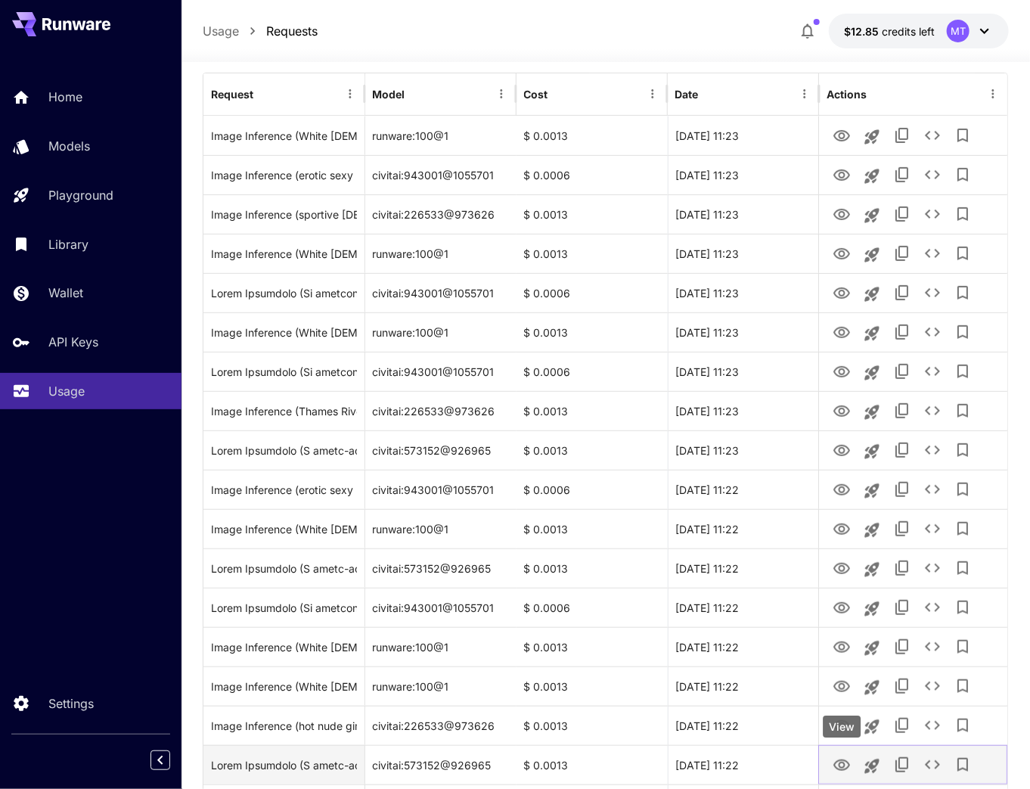
click at [835, 764] on icon "View" at bounding box center [842, 765] width 18 height 18
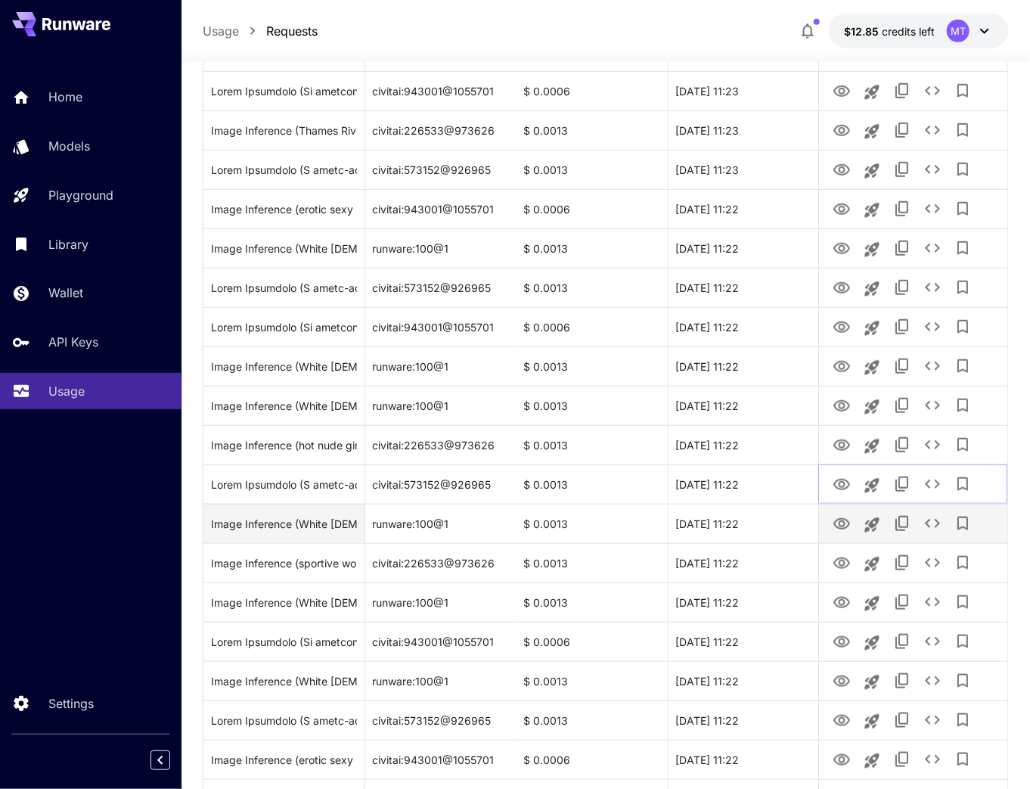
scroll to position [484, 0]
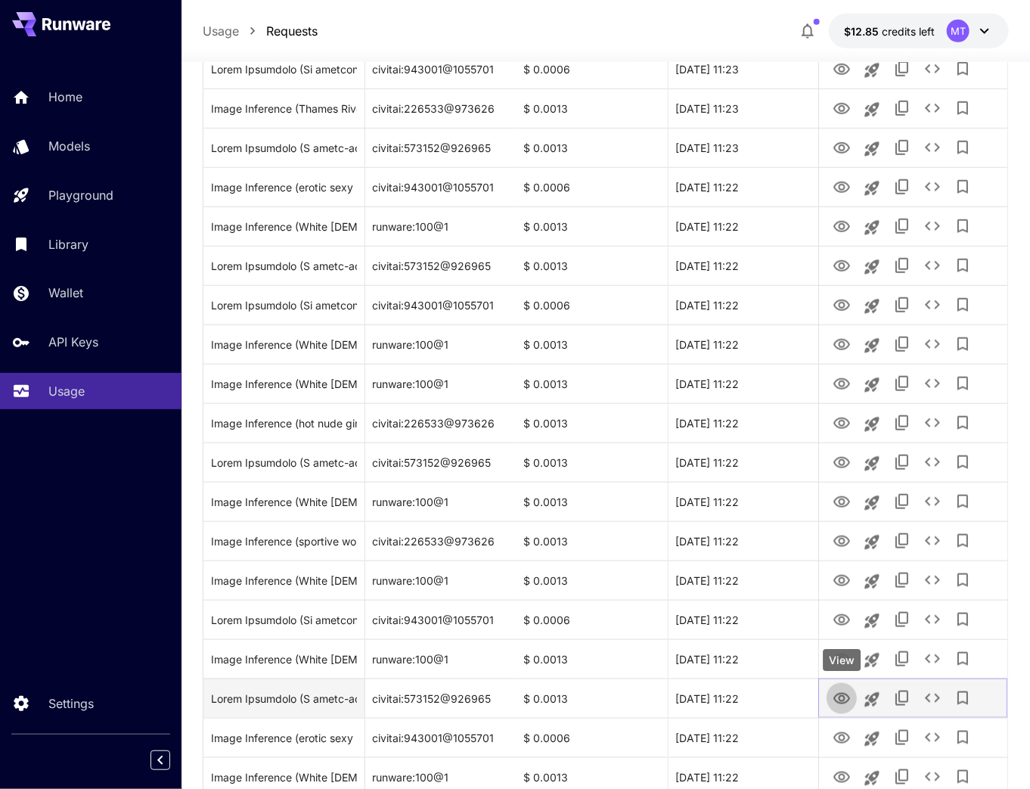
click at [843, 699] on icon "View" at bounding box center [842, 699] width 18 height 18
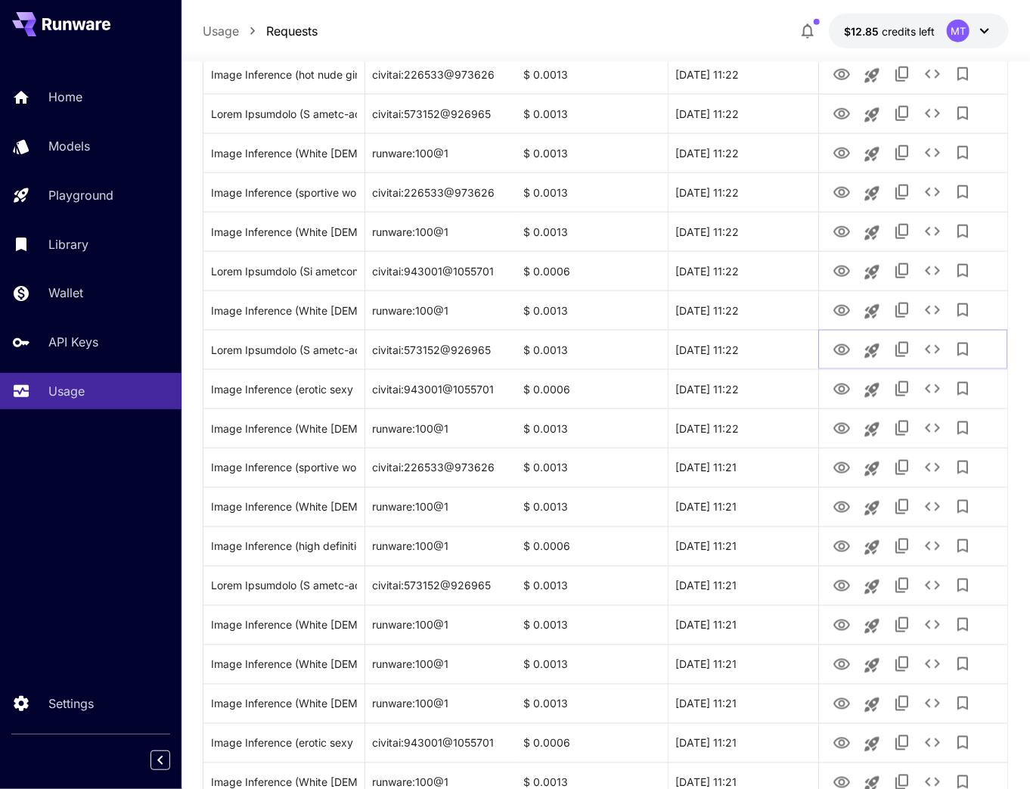
scroll to position [847, 0]
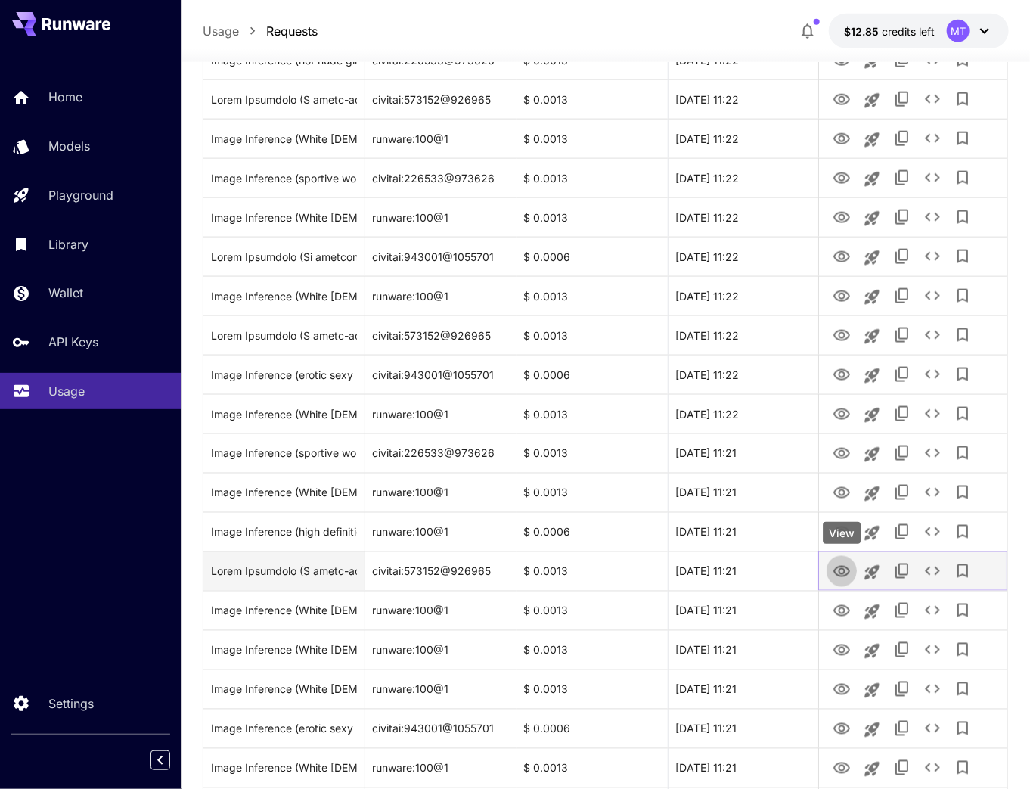
click at [842, 567] on icon "View" at bounding box center [842, 572] width 18 height 18
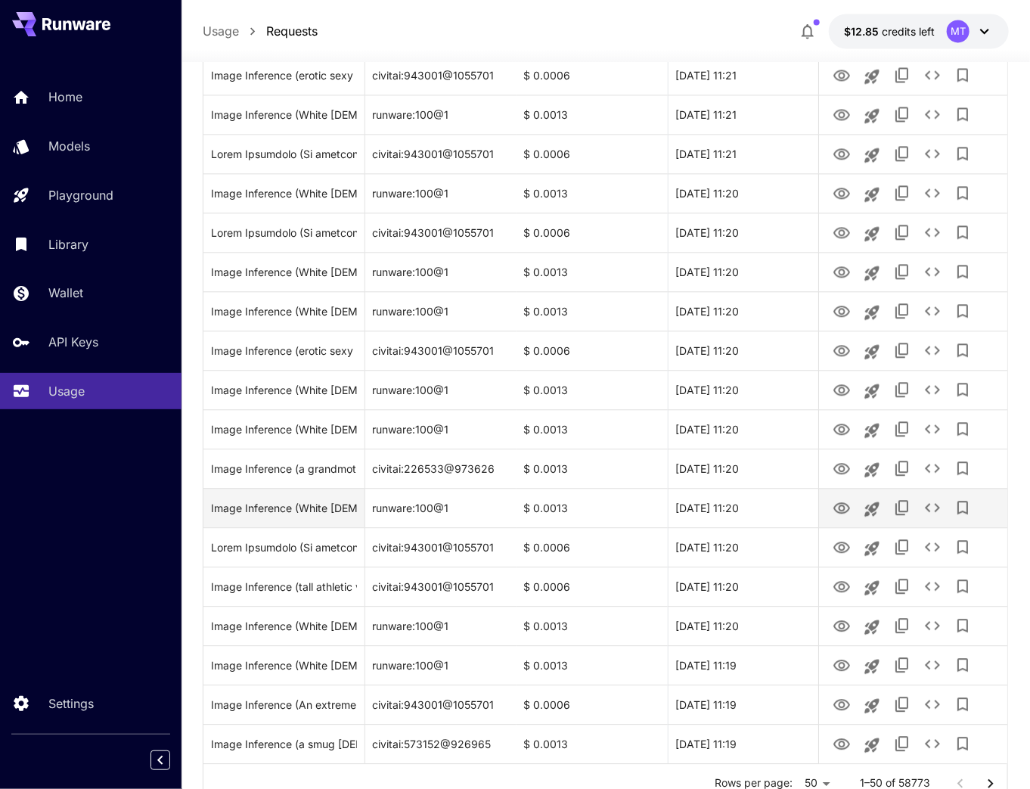
scroll to position [1560, 0]
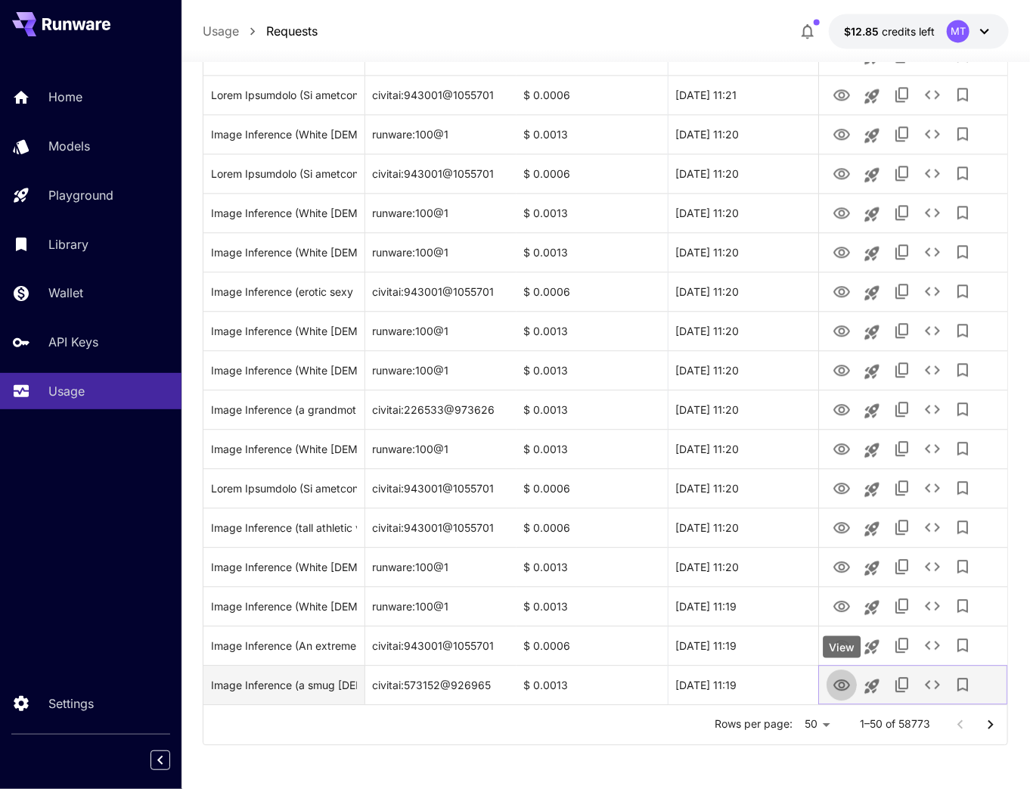
click at [837, 683] on icon "View" at bounding box center [842, 685] width 18 height 18
